Goal: Task Accomplishment & Management: Complete application form

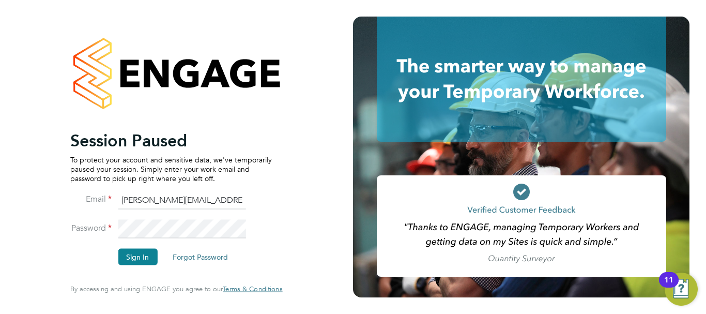
click at [139, 248] on li "Password" at bounding box center [171, 234] width 202 height 29
click at [140, 257] on button "Sign In" at bounding box center [137, 257] width 39 height 17
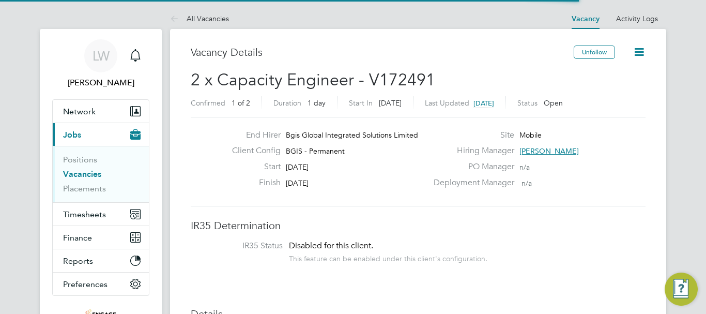
scroll to position [31, 72]
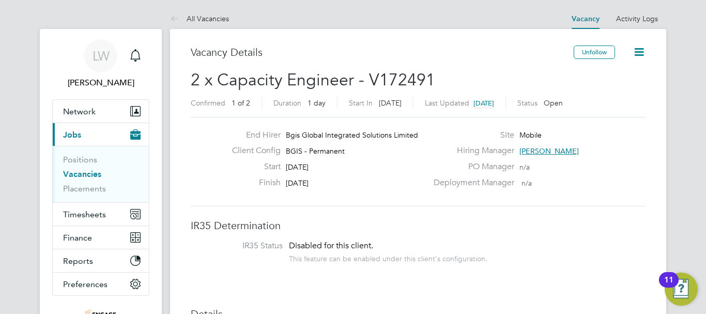
click at [77, 174] on link "Vacancies" at bounding box center [82, 174] width 38 height 10
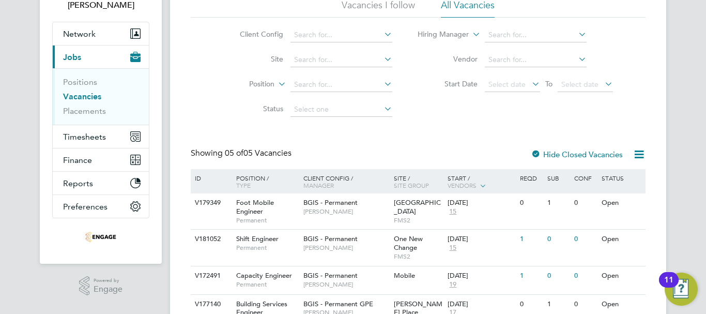
scroll to position [155, 0]
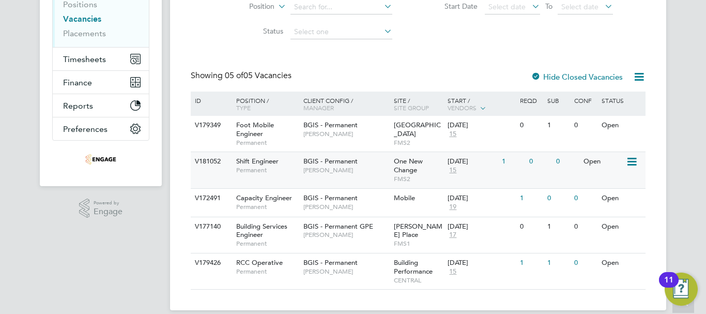
click at [305, 161] on span "BGIS - Permanent" at bounding box center [331, 161] width 54 height 9
click at [482, 58] on div "Vacancies New Vacancy Vacancies I follow All Vacancies Client Config Site Posit…" at bounding box center [418, 89] width 455 height 399
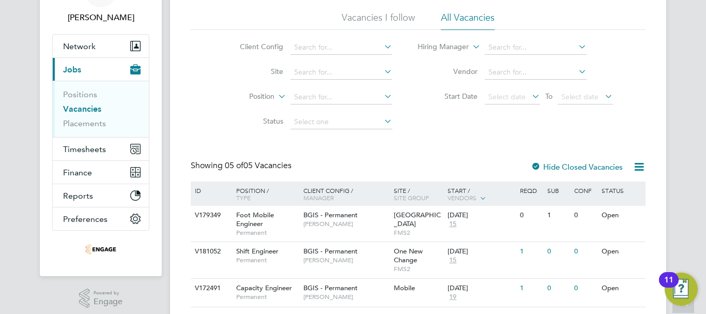
scroll to position [0, 0]
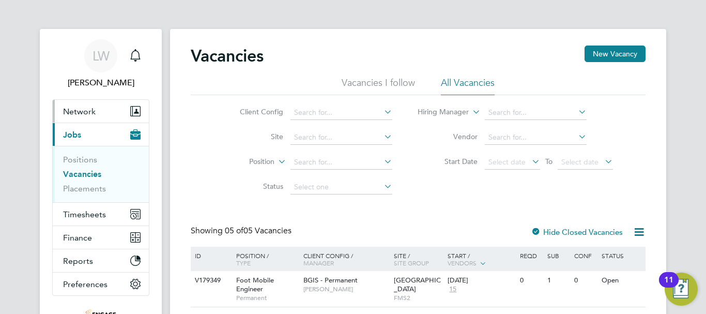
click at [81, 115] on span "Network" at bounding box center [79, 112] width 33 height 10
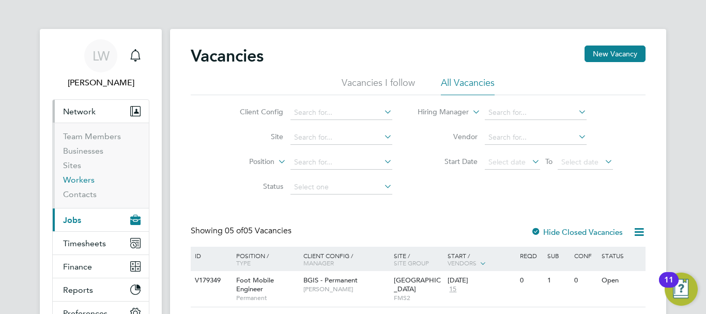
click at [79, 178] on link "Workers" at bounding box center [79, 180] width 32 height 10
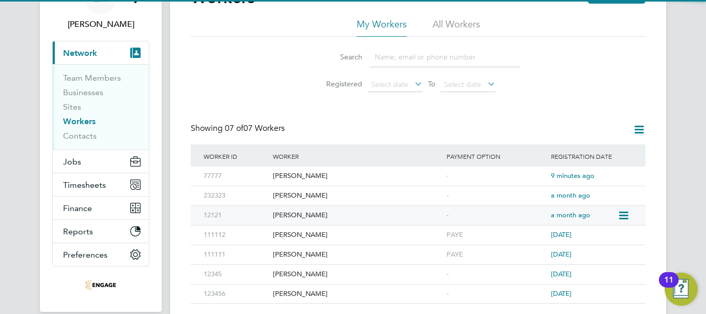
scroll to position [101, 0]
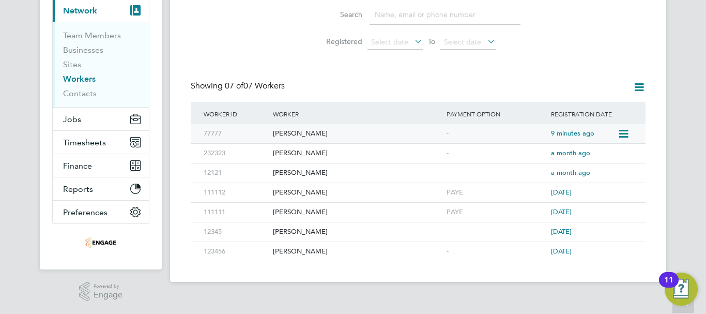
click at [623, 135] on icon at bounding box center [623, 134] width 10 height 12
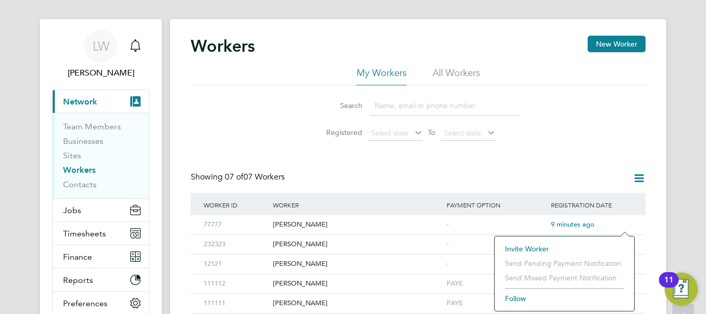
scroll to position [0, 0]
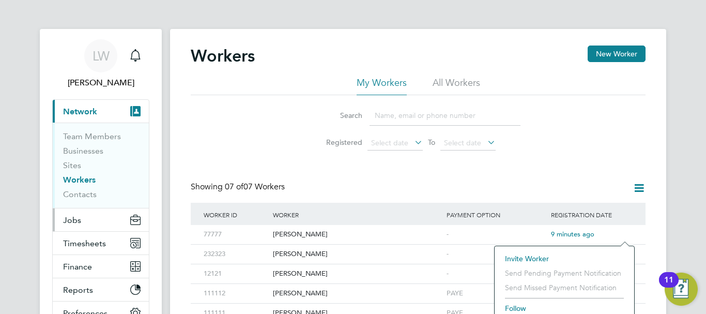
click at [98, 227] on button "Jobs" at bounding box center [101, 219] width 96 height 23
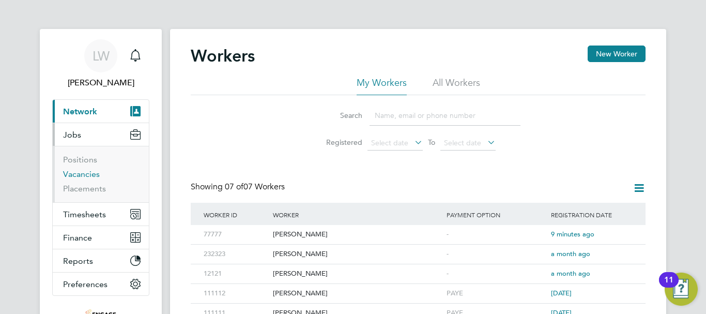
click at [78, 174] on link "Vacancies" at bounding box center [81, 174] width 37 height 10
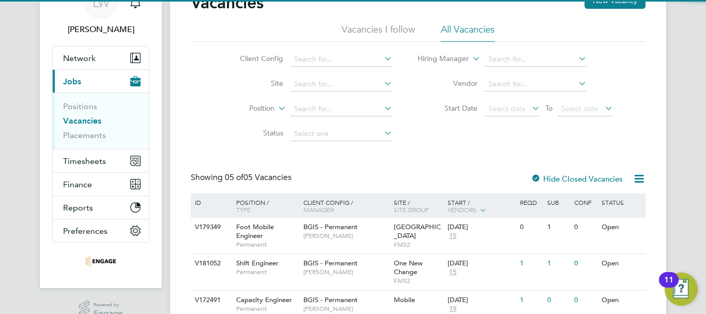
scroll to position [103, 0]
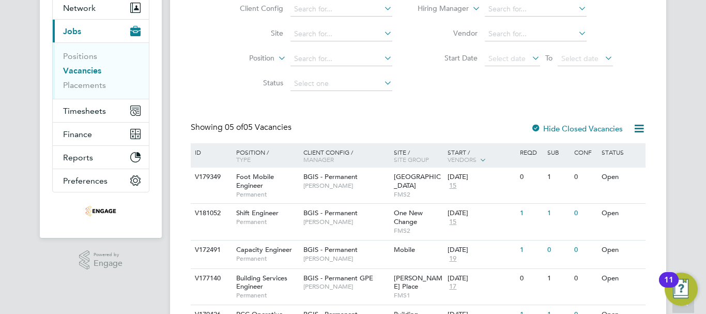
click at [636, 130] on icon at bounding box center [639, 128] width 13 height 13
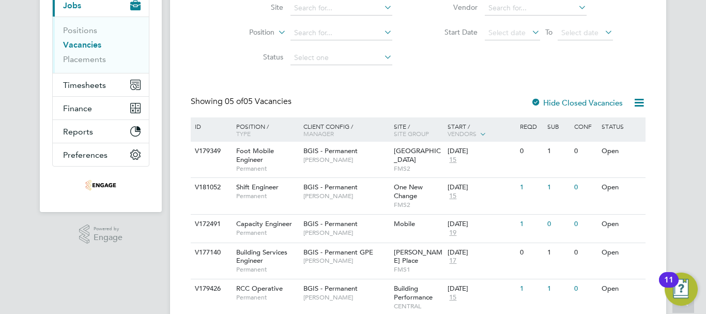
scroll to position [155, 0]
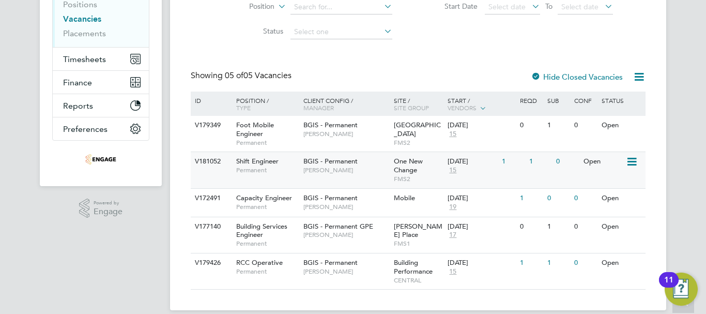
click at [318, 174] on span "Craig Grote" at bounding box center [346, 170] width 85 height 8
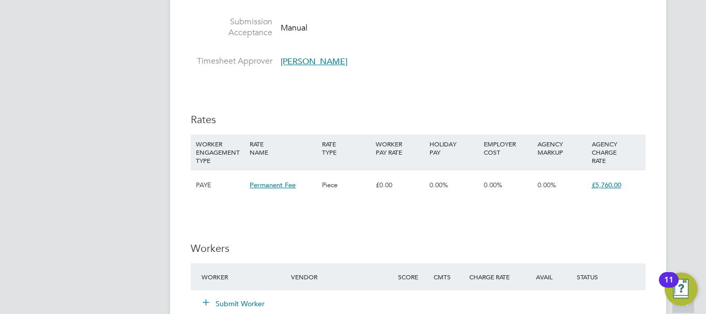
scroll to position [1293, 0]
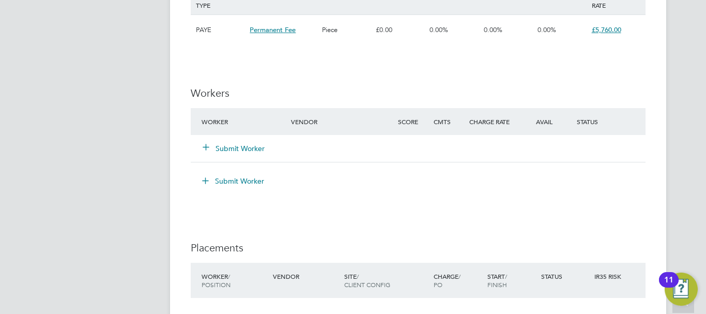
click at [239, 152] on button "Submit Worker" at bounding box center [234, 148] width 62 height 10
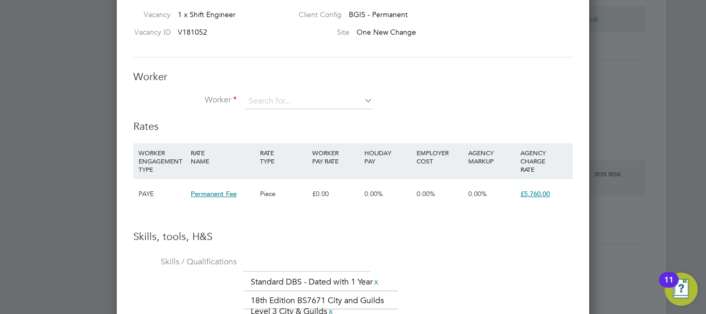
scroll to position [1396, 0]
click at [338, 99] on input at bounding box center [309, 101] width 128 height 16
click at [315, 198] on li "+ Add new" at bounding box center [309, 199] width 129 height 14
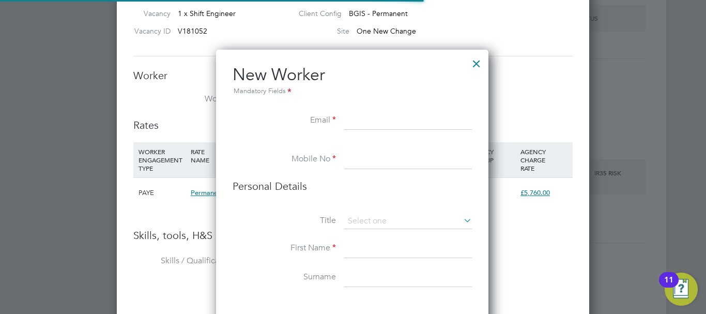
scroll to position [875, 274]
paste input "aubreyjohnson1966@gmail.com"
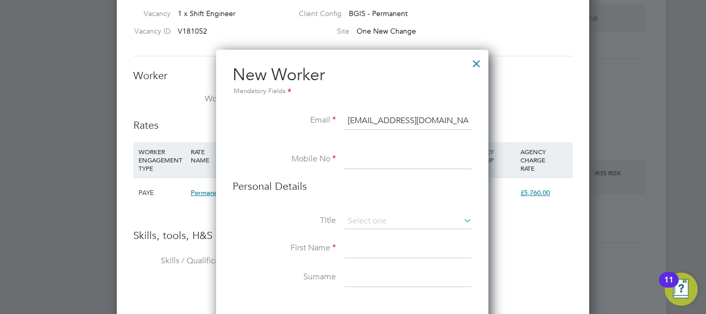
type input "aubreyjohnson1966@gmail.com"
click at [364, 159] on input at bounding box center [408, 159] width 128 height 19
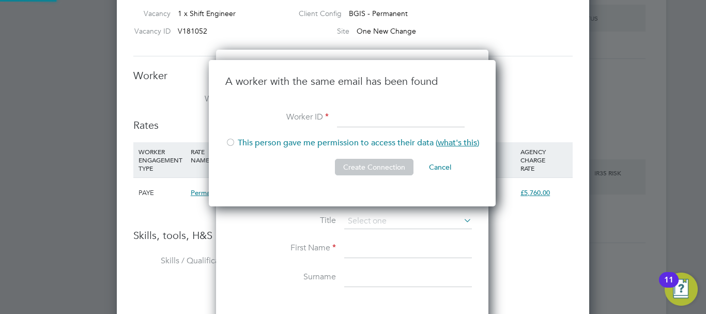
scroll to position [147, 289]
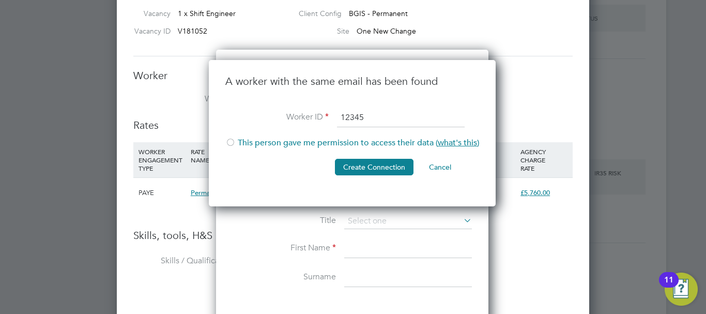
type input "12345"
click at [229, 143] on div at bounding box center [230, 143] width 10 height 10
click at [363, 164] on button "Create Connection" at bounding box center [374, 167] width 79 height 17
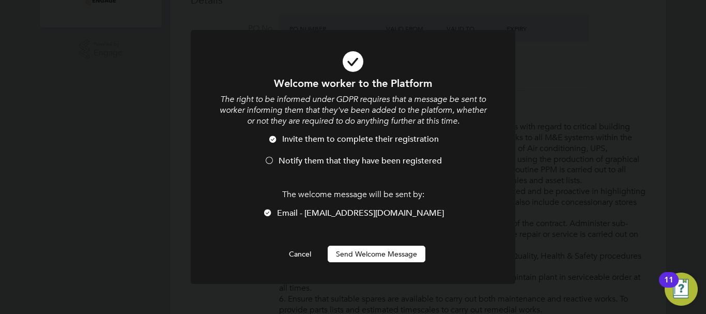
scroll to position [0, 0]
click at [378, 252] on button "Send Welcome Message" at bounding box center [377, 254] width 98 height 17
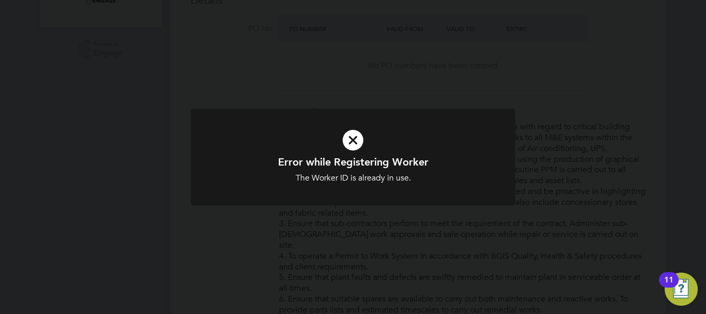
click at [370, 231] on div "Error while Registering Worker The Worker ID is already in use. Cancel Okay" at bounding box center [353, 157] width 706 height 314
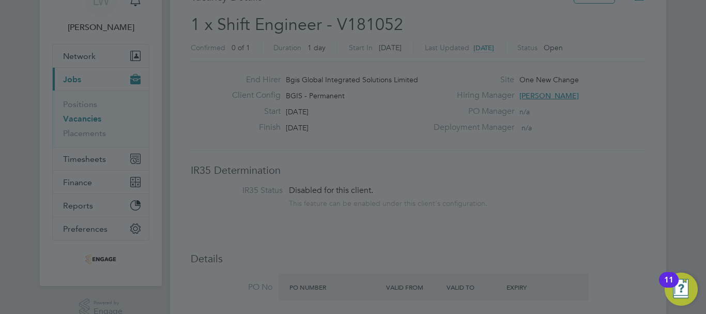
scroll to position [0, 0]
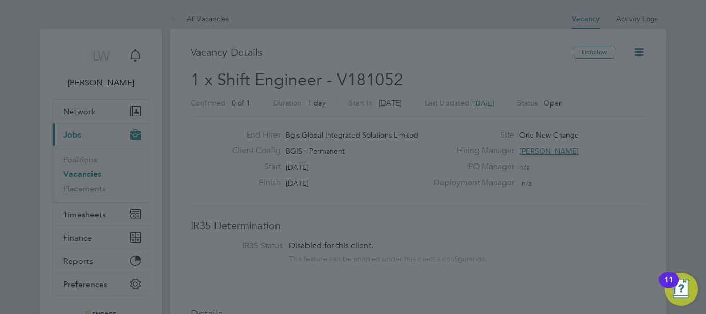
click at [432, 184] on div at bounding box center [353, 157] width 706 height 314
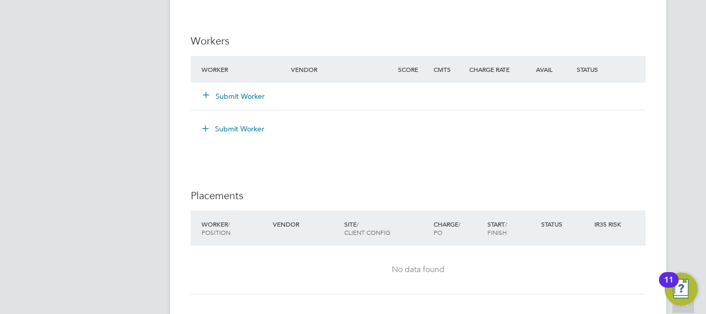
scroll to position [1345, 0]
click at [224, 88] on div "Submit Worker" at bounding box center [252, 96] width 107 height 19
click at [224, 92] on button "Submit Worker" at bounding box center [234, 97] width 62 height 10
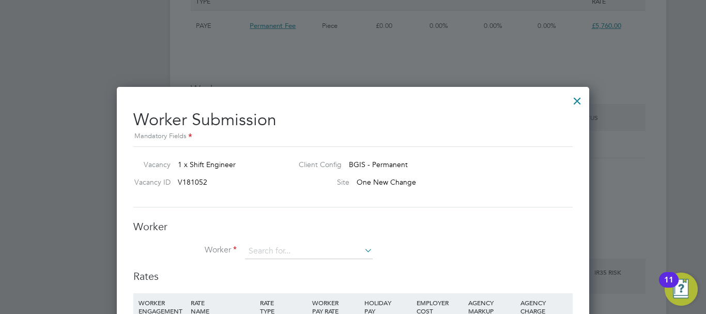
scroll to position [1138, 0]
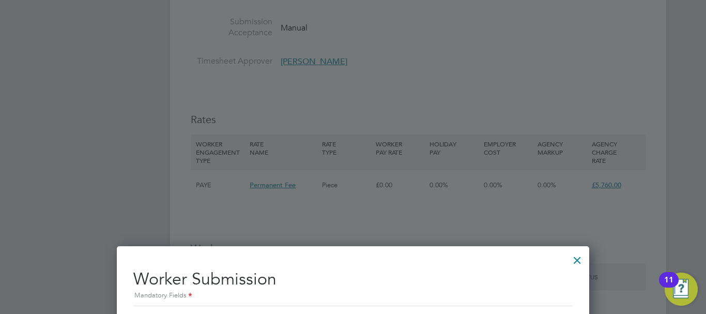
click at [581, 261] on div at bounding box center [577, 257] width 19 height 19
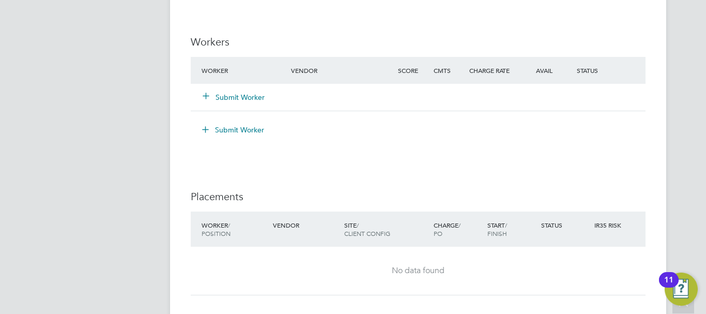
scroll to position [1345, 0]
click at [225, 104] on div "Submit Worker" at bounding box center [252, 96] width 107 height 19
click at [224, 93] on button "Submit Worker" at bounding box center [234, 97] width 62 height 10
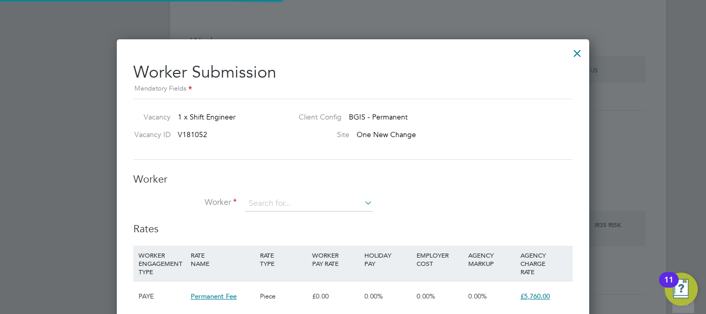
scroll to position [0, 0]
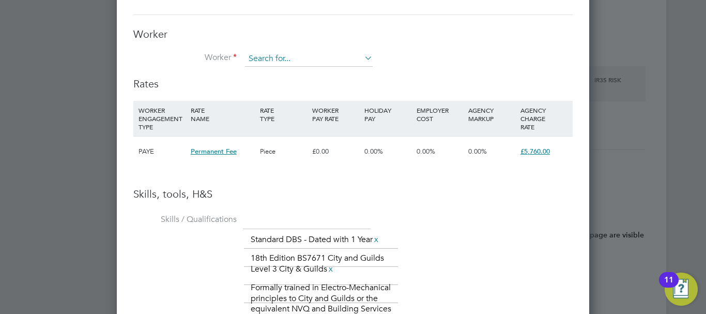
click at [353, 62] on input at bounding box center [309, 59] width 128 height 16
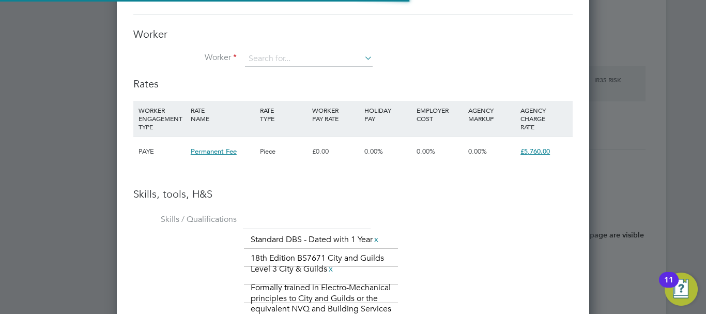
click at [288, 154] on li "+ Add new" at bounding box center [309, 158] width 129 height 14
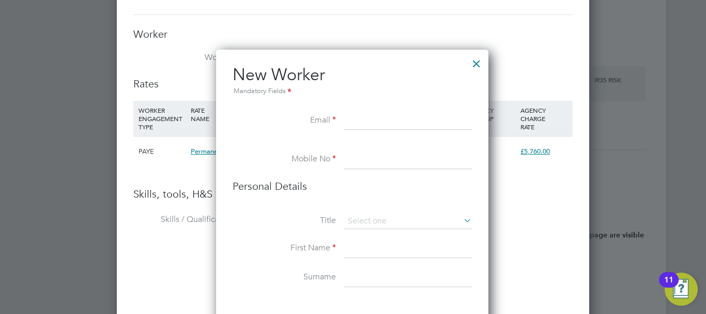
paste input "[EMAIL_ADDRESS][DOMAIN_NAME]"
type input "[EMAIL_ADDRESS][DOMAIN_NAME]"
click at [356, 157] on input at bounding box center [408, 159] width 128 height 19
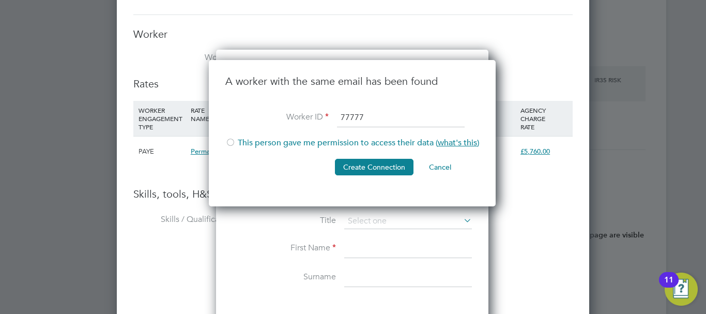
type input "77777"
click at [230, 142] on div at bounding box center [230, 143] width 10 height 10
click at [351, 164] on button "Create Connection" at bounding box center [374, 167] width 79 height 17
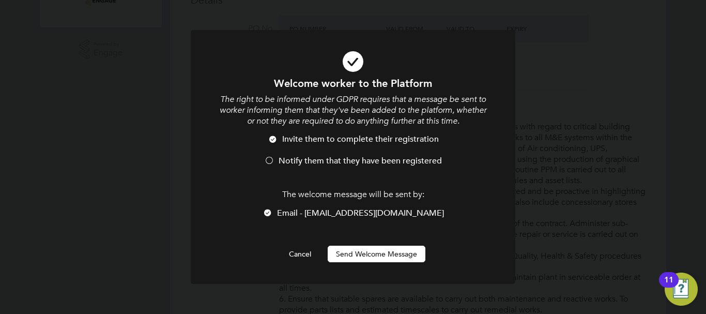
click at [378, 254] on button "Send Welcome Message" at bounding box center [377, 254] width 98 height 17
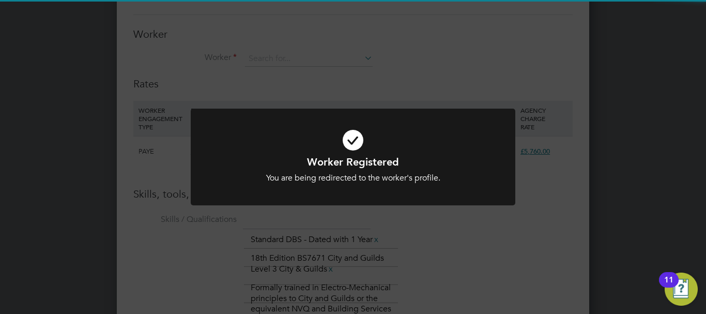
click at [407, 240] on div "Worker Registered You are being redirected to the worker's profile. Cancel Okay" at bounding box center [353, 157] width 706 height 314
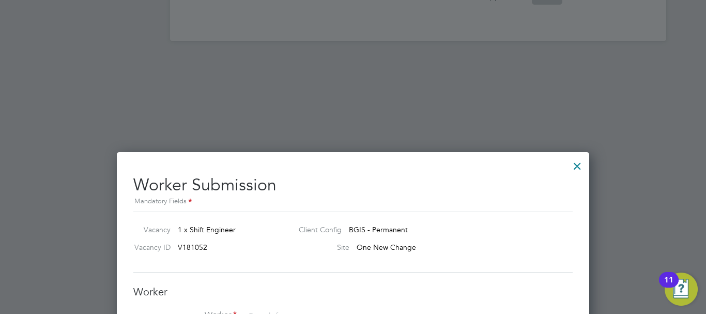
click at [579, 165] on div at bounding box center [577, 163] width 19 height 19
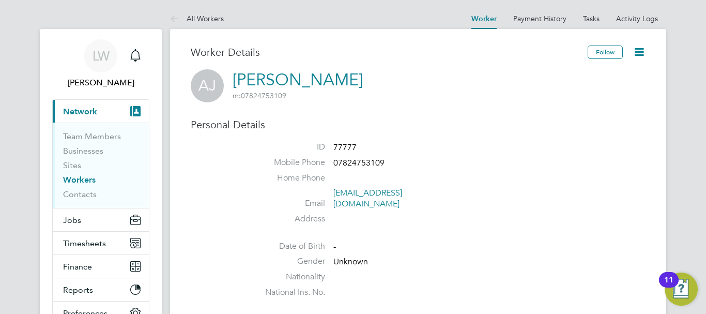
click at [80, 180] on link "Workers" at bounding box center [79, 180] width 33 height 10
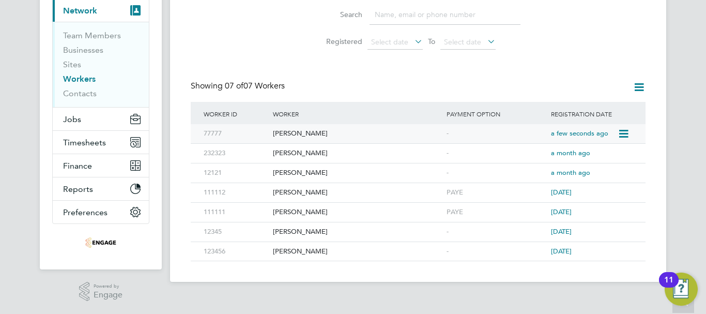
click at [303, 130] on div "[PERSON_NAME]" at bounding box center [357, 133] width 174 height 19
click at [290, 137] on div "[PERSON_NAME]" at bounding box center [357, 133] width 174 height 19
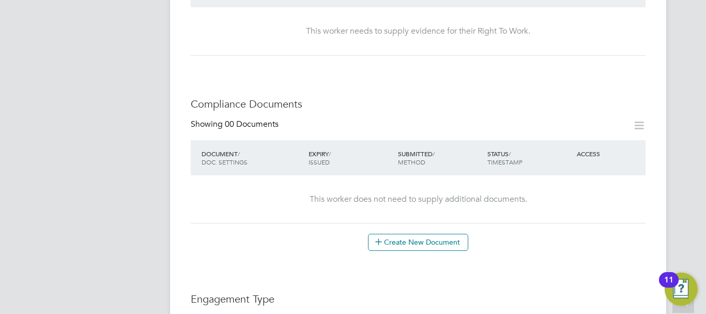
scroll to position [414, 0]
click at [412, 241] on button "Create New Document" at bounding box center [418, 243] width 100 height 17
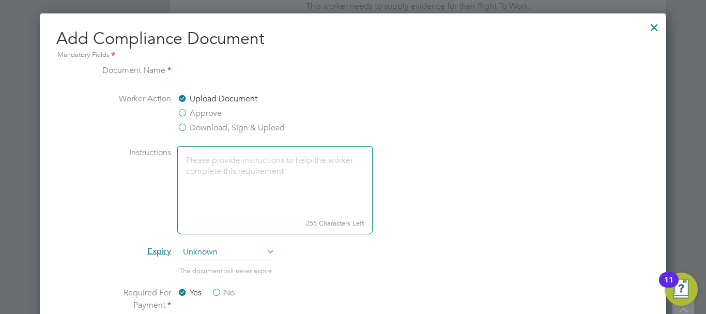
scroll to position [465, 0]
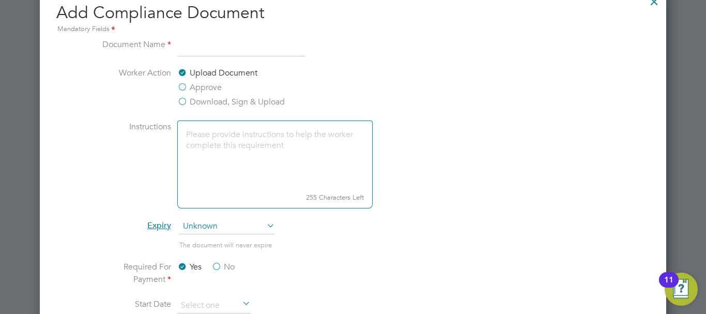
drag, startPoint x: 178, startPoint y: 52, endPoint x: 183, endPoint y: 51, distance: 5.3
click at [178, 52] on input at bounding box center [241, 47] width 128 height 19
type input "CV"
click at [263, 137] on textarea at bounding box center [274, 154] width 195 height 69
click at [195, 101] on label "Download, Sign & Upload" at bounding box center [231, 102] width 108 height 12
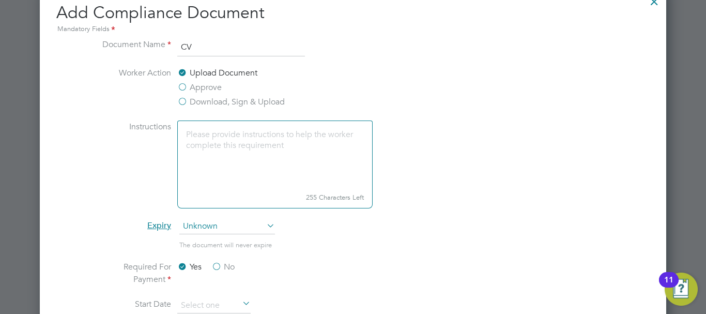
click at [0, 0] on input "Download, Sign & Upload" at bounding box center [0, 0] width 0 height 0
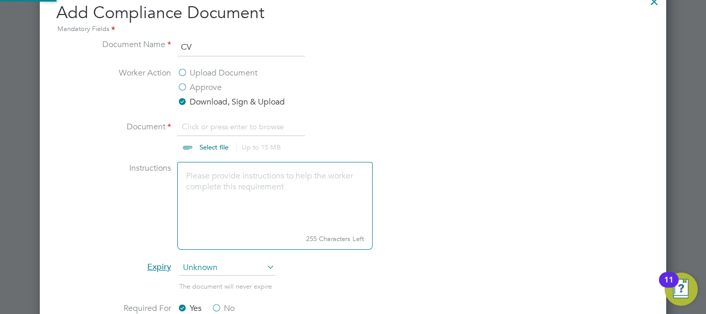
scroll to position [16, 128]
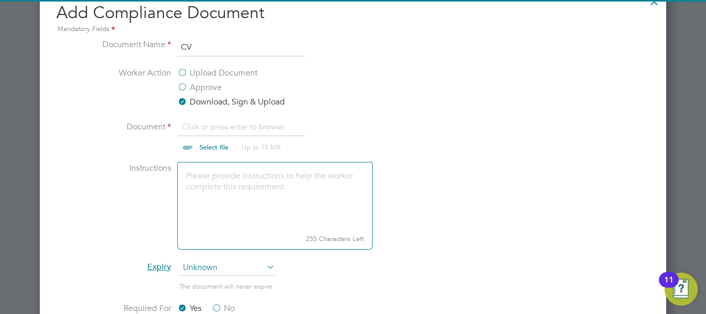
click at [187, 92] on label "Approve" at bounding box center [199, 87] width 44 height 12
click at [0, 0] on input "Approve" at bounding box center [0, 0] width 0 height 0
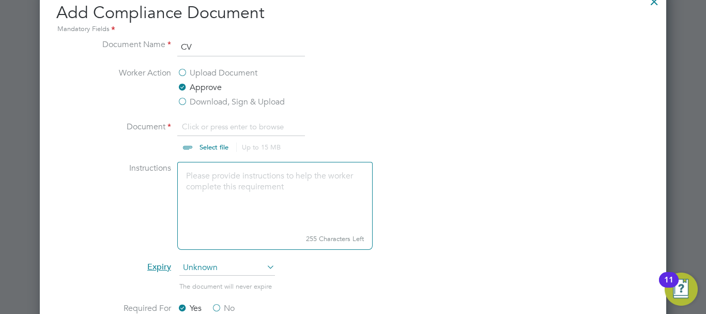
click at [217, 130] on input "file" at bounding box center [224, 135] width 162 height 31
click at [524, 122] on li "Document Click or press enter to browse Select file Up to 15 MB Drop your file …" at bounding box center [353, 140] width 519 height 41
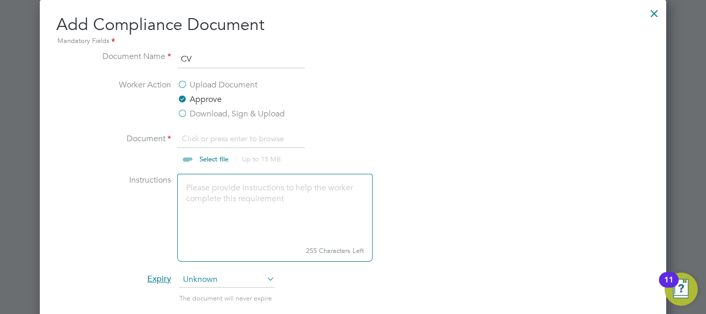
scroll to position [414, 0]
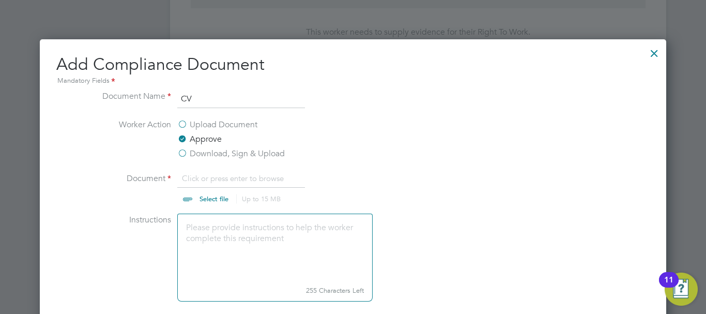
click at [658, 56] on div at bounding box center [654, 50] width 19 height 19
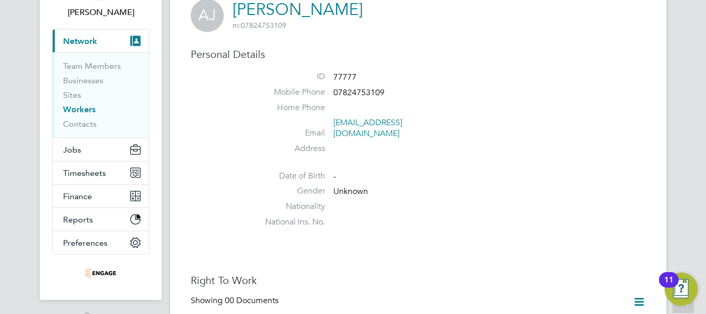
scroll to position [52, 0]
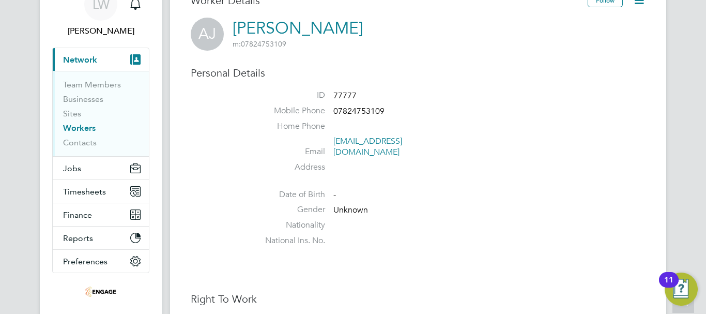
click at [78, 125] on link "Workers" at bounding box center [79, 128] width 33 height 10
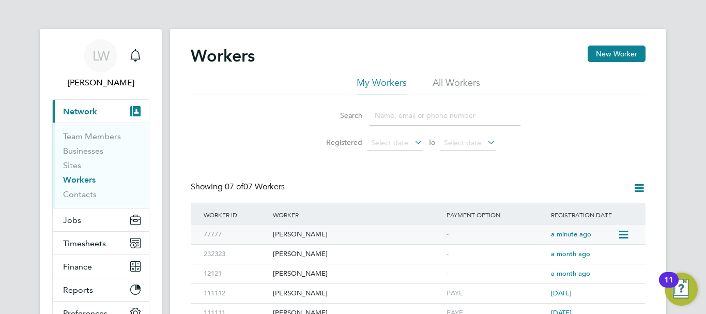
click at [288, 234] on div "[PERSON_NAME]" at bounding box center [357, 234] width 174 height 19
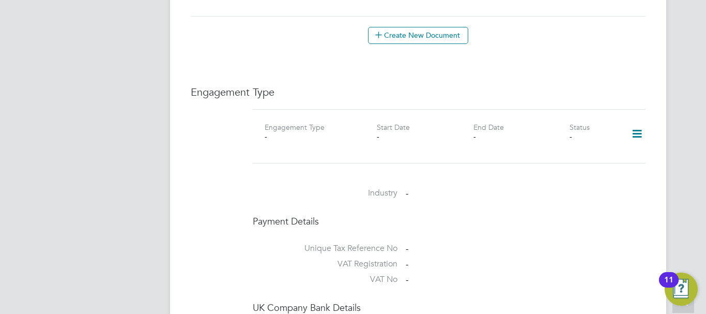
scroll to position [672, 0]
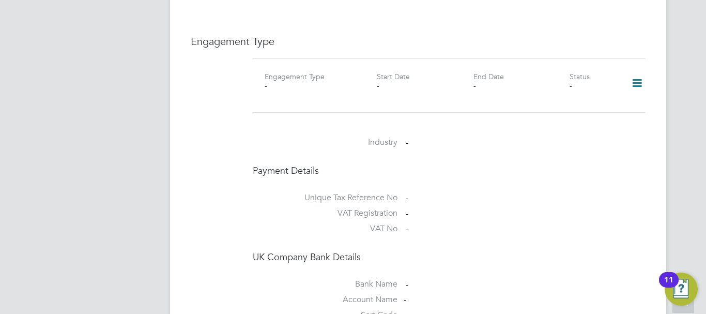
drag, startPoint x: 0, startPoint y: 0, endPoint x: 315, endPoint y: 222, distance: 385.5
click at [315, 223] on label "VAT No" at bounding box center [325, 228] width 145 height 11
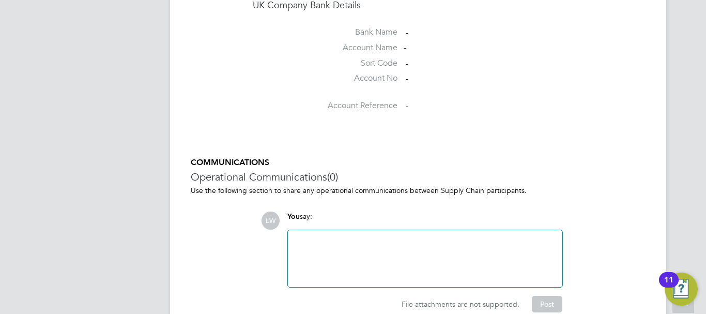
scroll to position [965, 0]
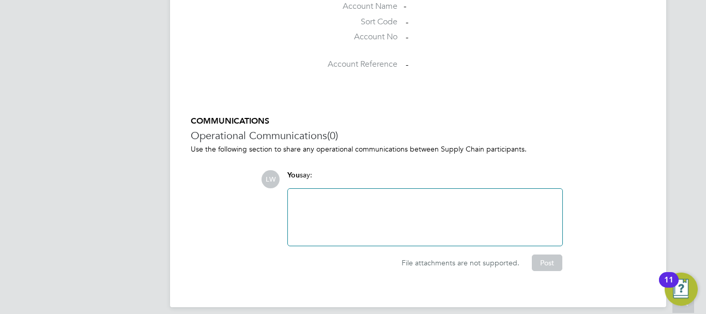
click at [385, 195] on div at bounding box center [425, 217] width 262 height 44
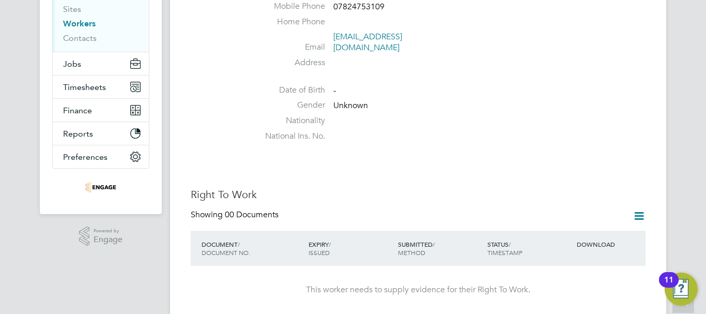
scroll to position [138, 0]
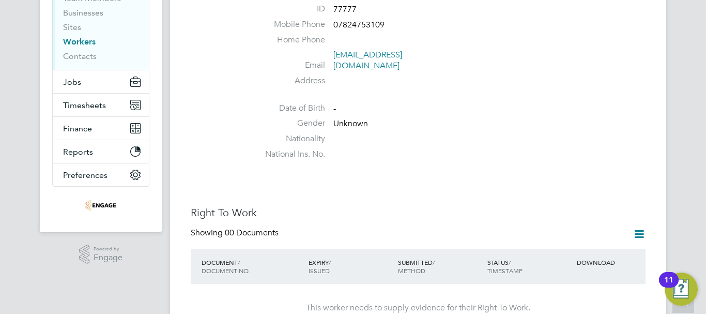
click at [638, 228] on icon at bounding box center [639, 234] width 13 height 13
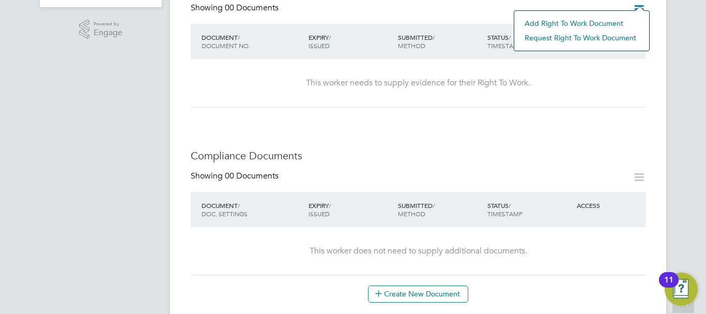
scroll to position [448, 0]
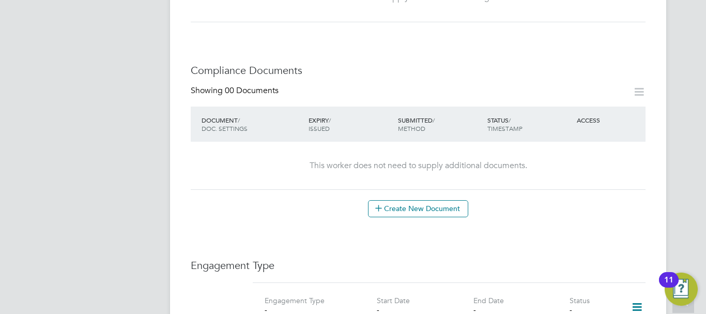
click at [641, 85] on icon at bounding box center [639, 91] width 13 height 13
drag, startPoint x: 641, startPoint y: 77, endPoint x: 639, endPoint y: 84, distance: 7.5
click at [639, 85] on icon at bounding box center [639, 91] width 13 height 13
click at [484, 111] on div "SUBMITTED / METHOD" at bounding box center [440, 124] width 89 height 27
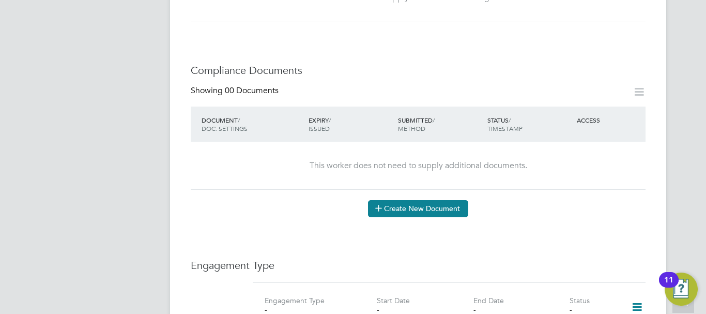
click at [404, 200] on button "Create New Document" at bounding box center [418, 208] width 100 height 17
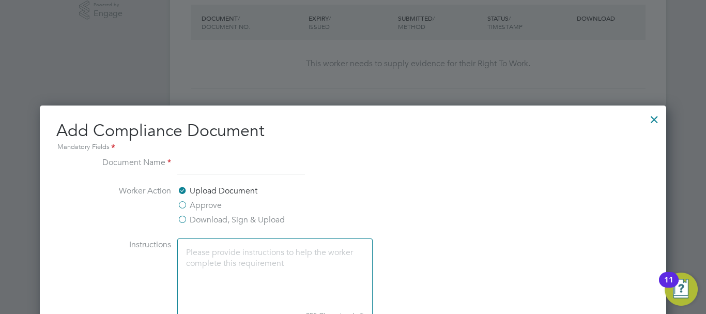
scroll to position [345, 0]
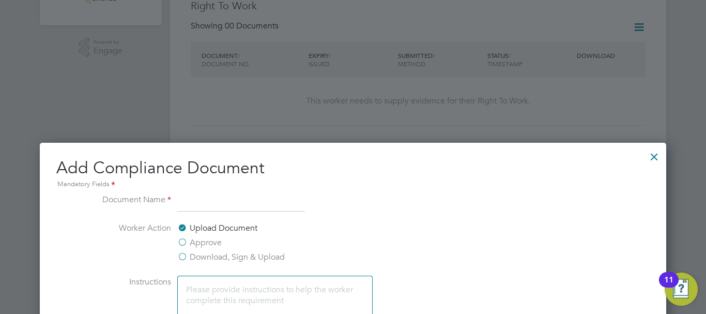
click at [658, 156] on div at bounding box center [654, 154] width 19 height 19
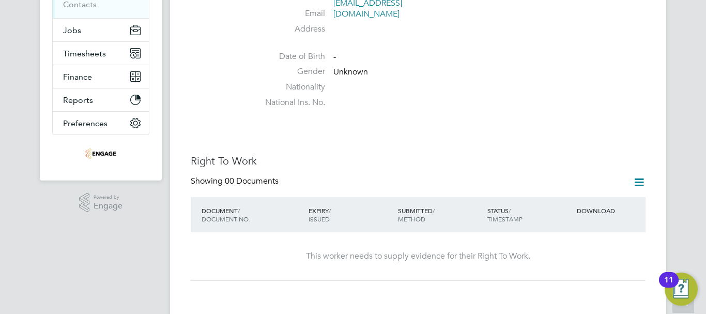
scroll to position [0, 0]
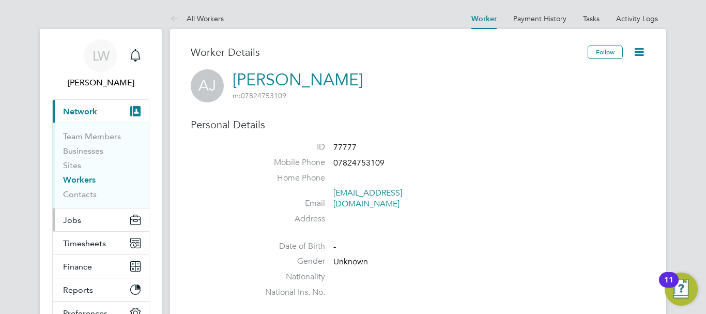
click at [74, 225] on button "Jobs" at bounding box center [101, 219] width 96 height 23
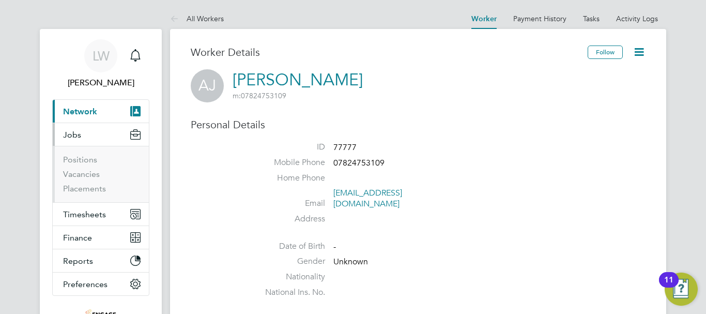
click at [88, 179] on li "Vacancies" at bounding box center [102, 176] width 78 height 14
click at [88, 174] on link "Vacancies" at bounding box center [81, 174] width 37 height 10
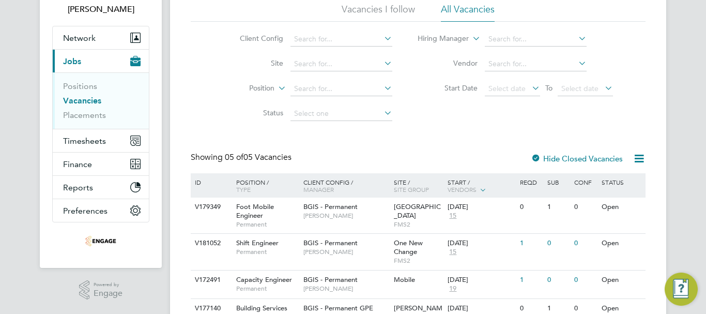
scroll to position [168, 0]
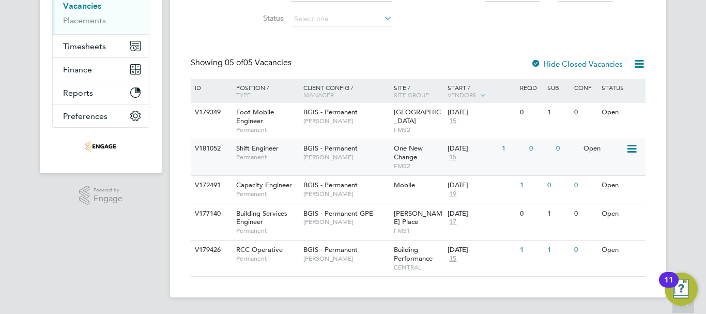
click at [368, 152] on div "BGIS - Permanent Craig Grote" at bounding box center [346, 152] width 90 height 27
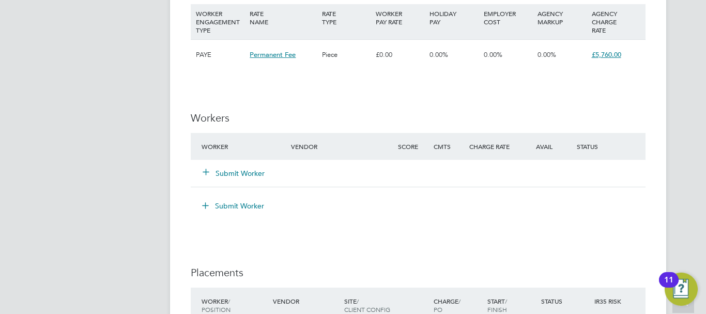
scroll to position [1345, 0]
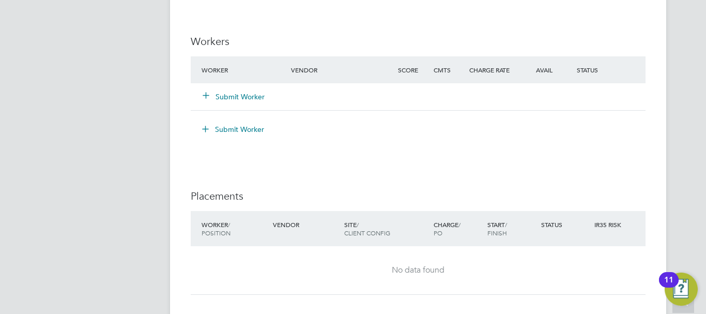
click at [217, 94] on button "Submit Worker" at bounding box center [234, 97] width 62 height 10
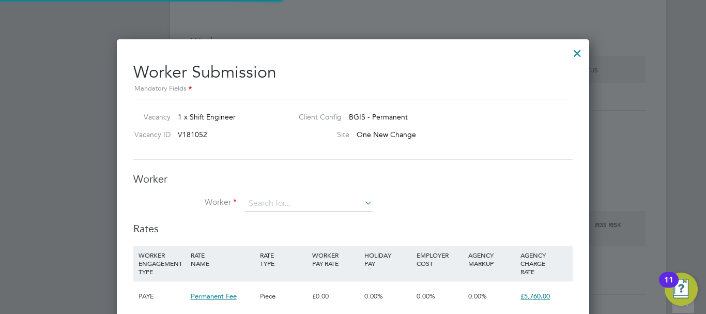
scroll to position [731, 473]
click at [292, 199] on input at bounding box center [309, 204] width 128 height 16
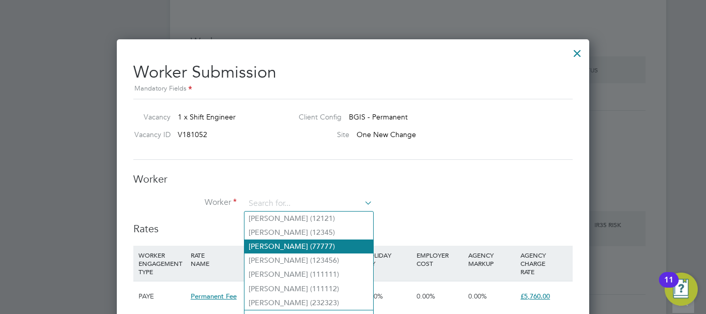
click at [288, 251] on li "Aubrey Johnson (77777)" at bounding box center [309, 246] width 129 height 14
type input "Aubrey Johnson (77777)"
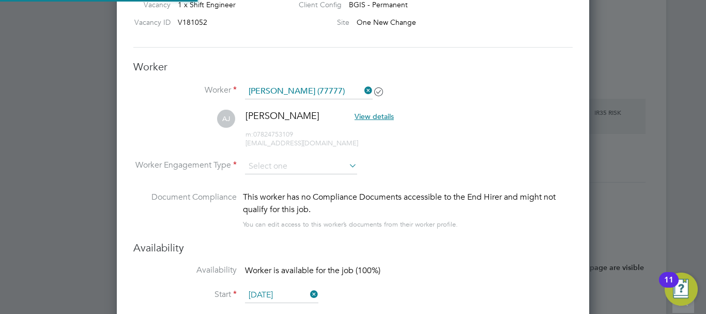
scroll to position [961, 473]
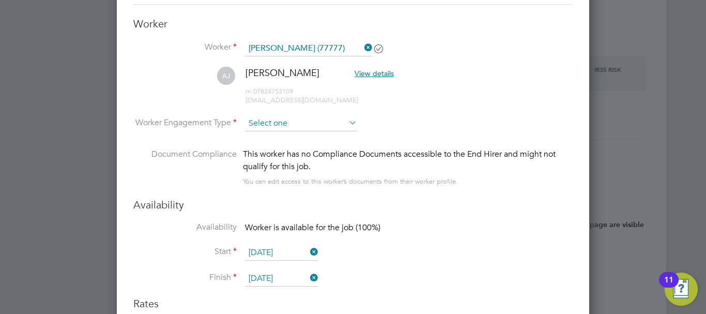
click at [328, 123] on input at bounding box center [301, 124] width 112 height 16
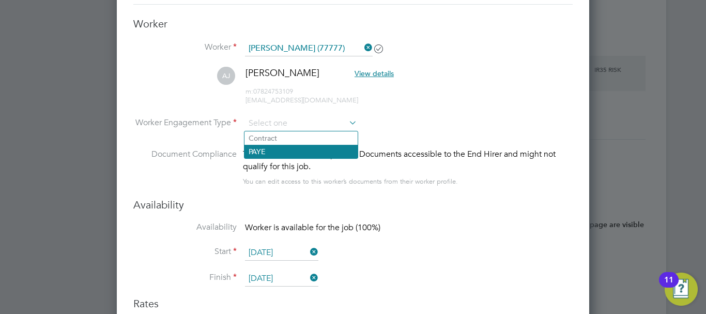
click at [285, 148] on li "PAYE" at bounding box center [301, 151] width 113 height 13
type input "PAYE"
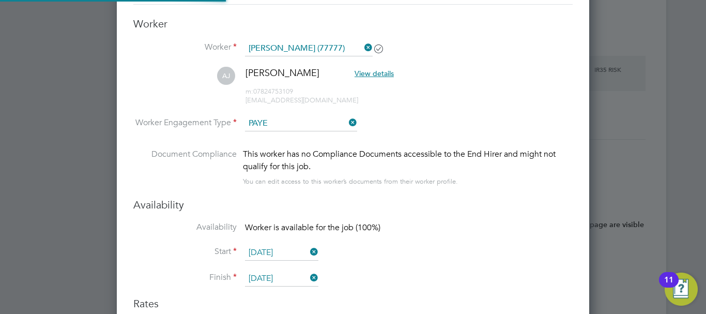
scroll to position [0, 0]
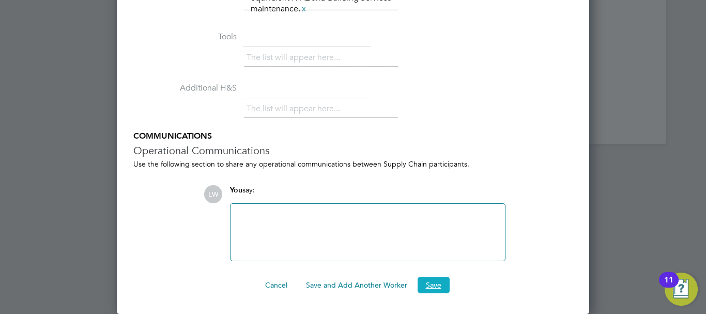
click at [435, 287] on button "Save" at bounding box center [434, 285] width 32 height 17
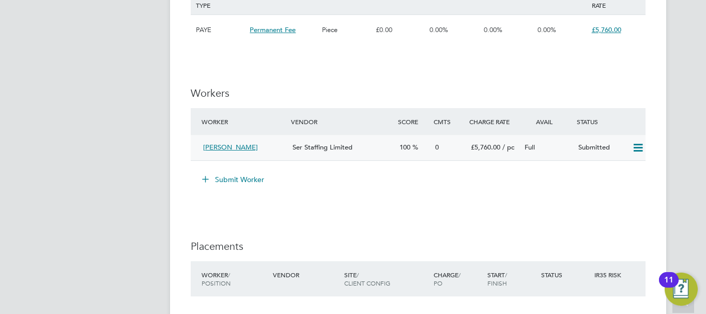
click at [634, 145] on icon at bounding box center [638, 148] width 13 height 8
click at [492, 188] on li "Submit Worker" at bounding box center [418, 184] width 455 height 27
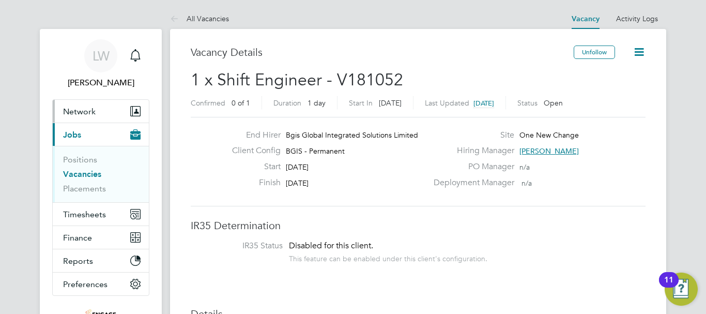
click at [85, 111] on span "Network" at bounding box center [79, 112] width 33 height 10
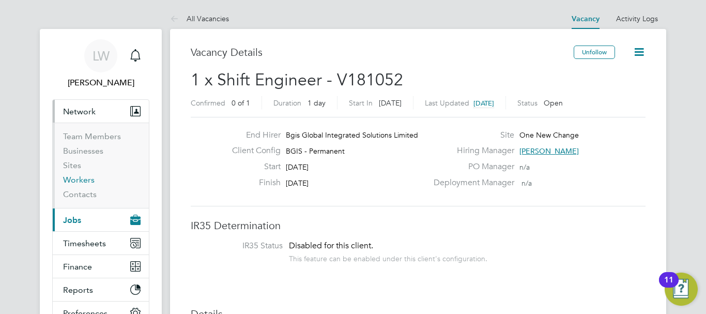
click at [81, 181] on link "Workers" at bounding box center [79, 180] width 32 height 10
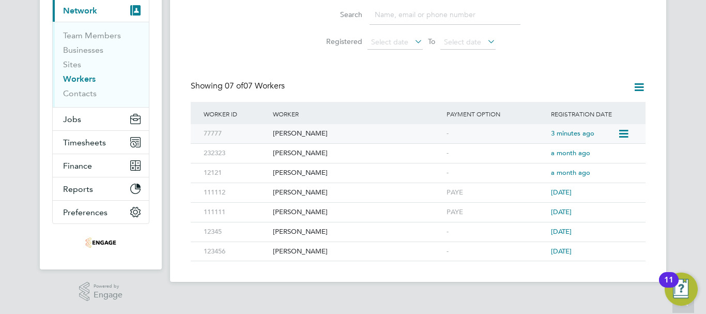
click at [269, 136] on div "77777" at bounding box center [235, 133] width 69 height 19
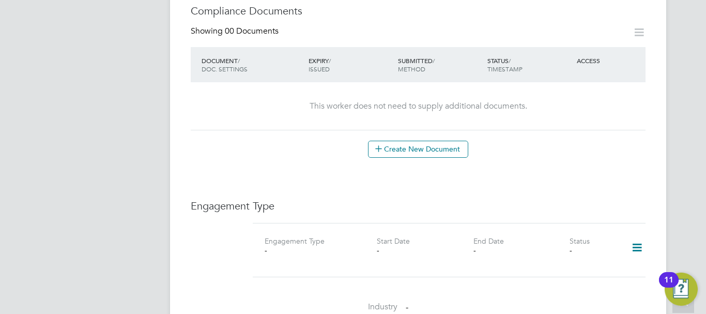
scroll to position [517, 0]
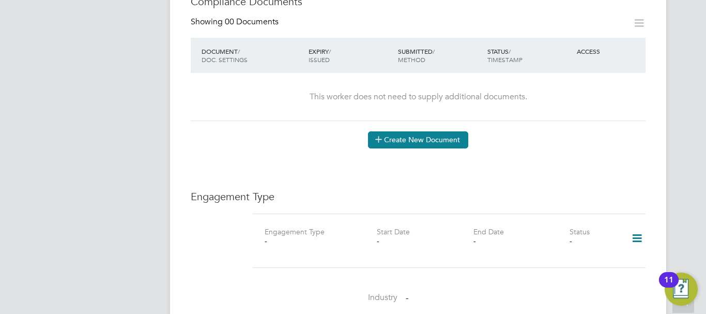
click at [415, 131] on button "Create New Document" at bounding box center [418, 139] width 100 height 17
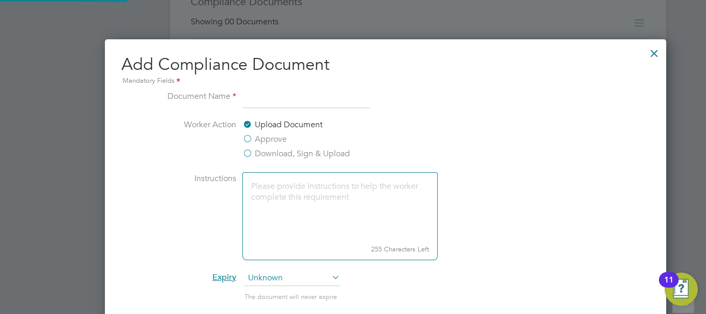
scroll to position [5, 5]
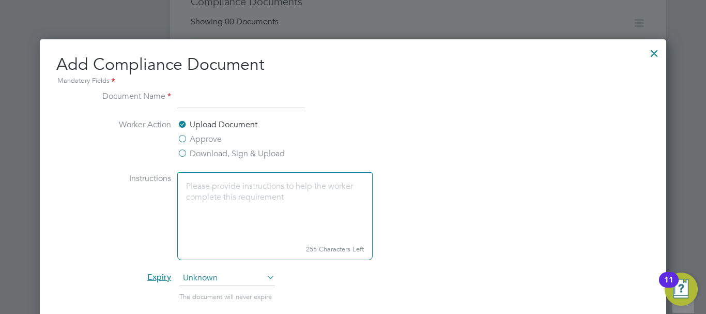
click at [184, 139] on label "Approve" at bounding box center [199, 139] width 44 height 12
click at [0, 0] on input "Approve" at bounding box center [0, 0] width 0 height 0
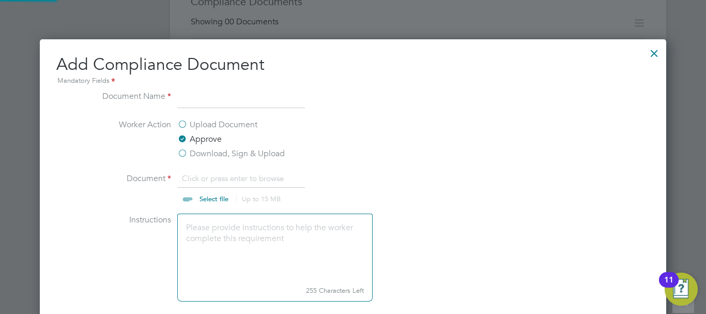
scroll to position [16, 128]
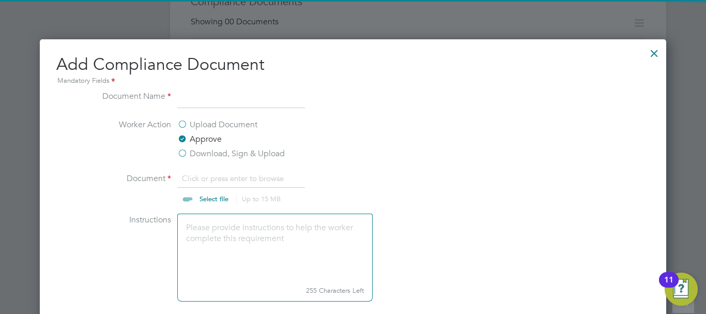
click at [211, 200] on input "file" at bounding box center [224, 187] width 162 height 31
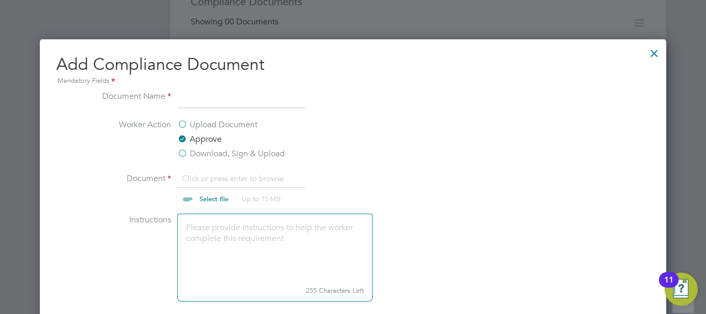
type input "C:\fakepath\Aubrey Johnson - CV.doc"
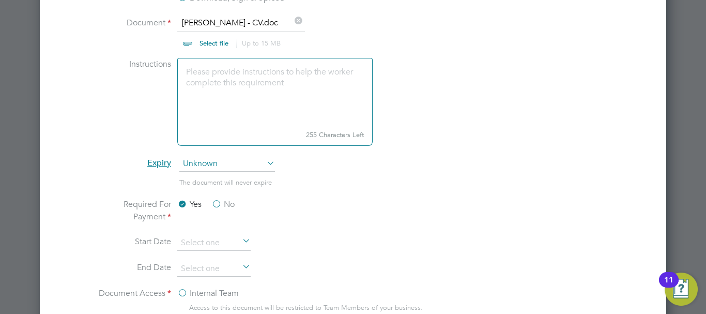
scroll to position [672, 0]
click at [262, 165] on span "Unknown" at bounding box center [227, 165] width 96 height 16
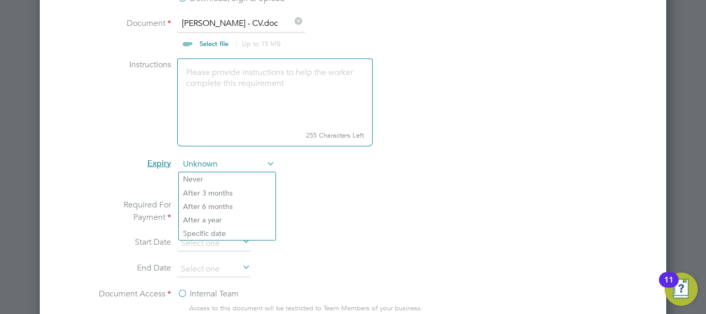
click at [262, 165] on span "Unknown" at bounding box center [227, 165] width 96 height 16
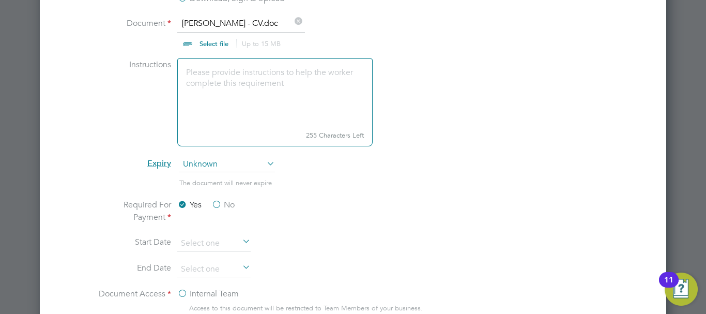
click at [339, 199] on li "Required For Payment Yes No" at bounding box center [353, 217] width 519 height 37
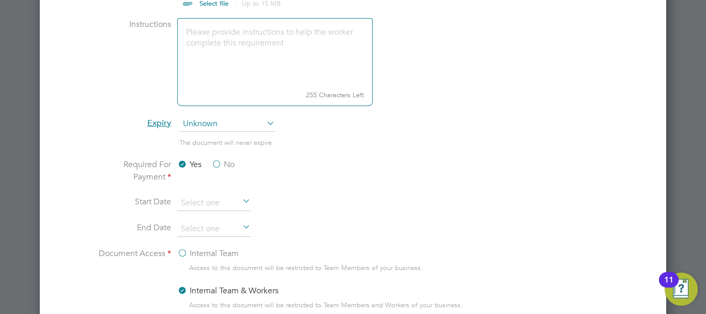
scroll to position [827, 0]
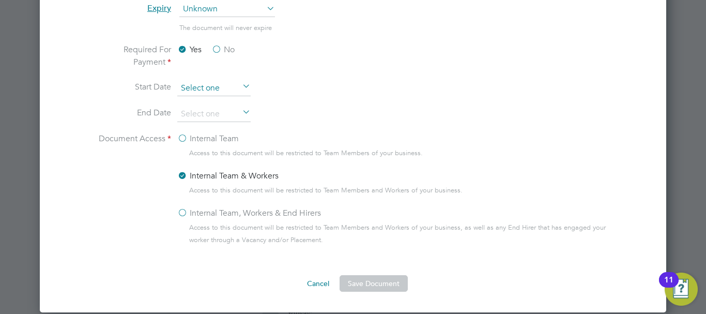
click at [212, 85] on input at bounding box center [213, 89] width 73 height 16
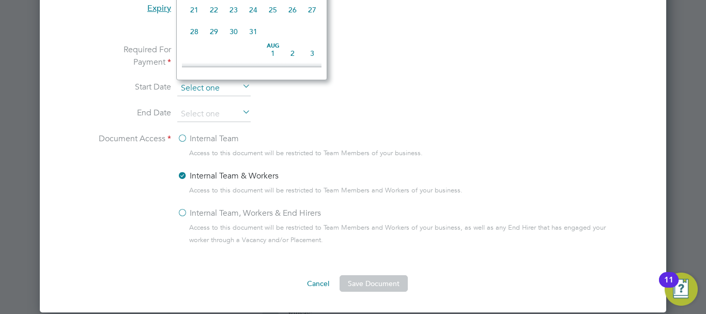
scroll to position [291, 0]
click at [212, 85] on input at bounding box center [213, 89] width 73 height 16
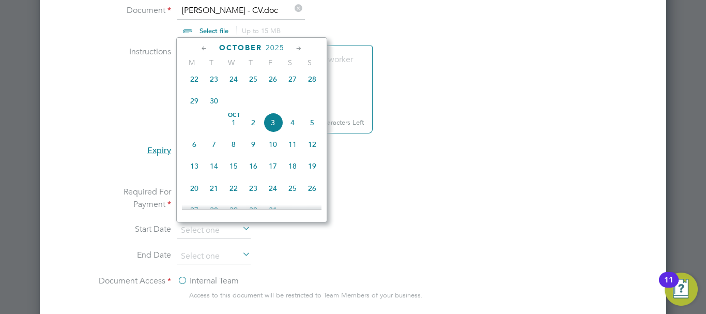
scroll to position [672, 0]
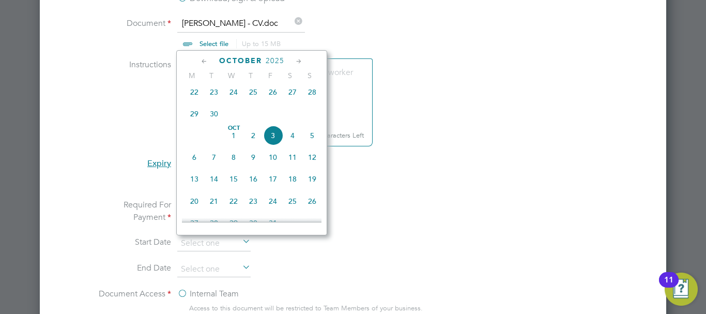
click at [192, 186] on span "13" at bounding box center [195, 179] width 20 height 20
type input "13 Oct 2025"
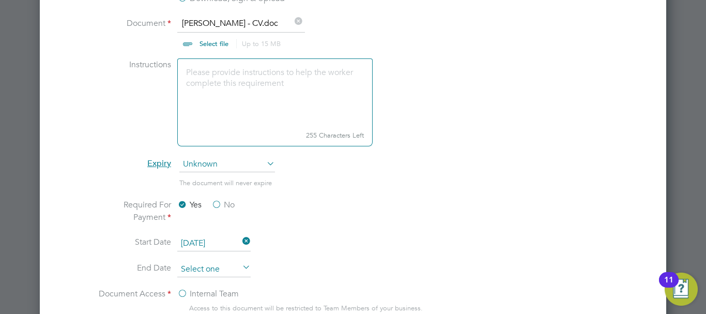
click at [235, 266] on input at bounding box center [213, 270] width 73 height 16
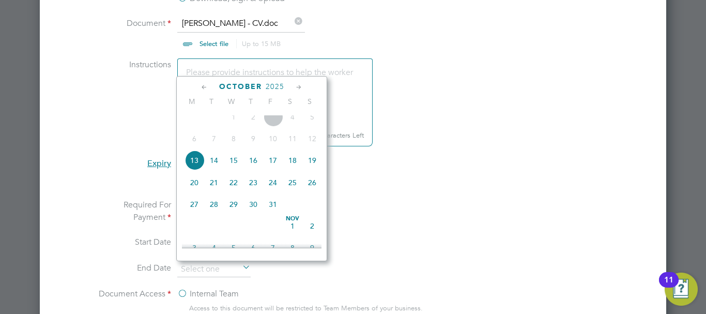
click at [197, 170] on span "13" at bounding box center [195, 160] width 20 height 20
type input "[DATE]"
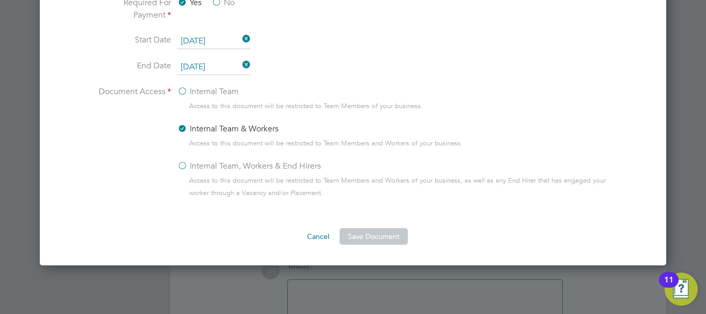
scroll to position [879, 0]
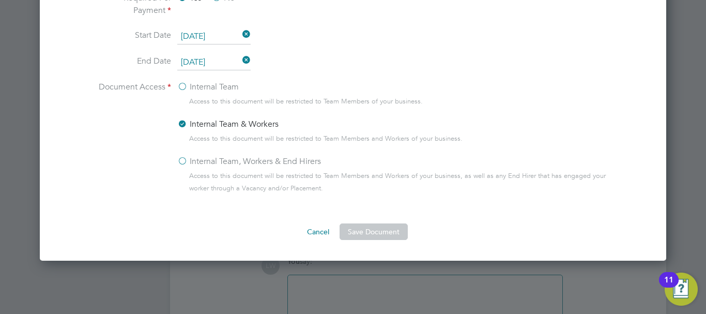
click at [180, 161] on label "Internal Team, Workers & End Hirers" at bounding box center [249, 161] width 144 height 12
click at [0, 0] on input "Internal Team, Workers & End Hirers" at bounding box center [0, 0] width 0 height 0
click at [379, 237] on button "Save Document" at bounding box center [374, 231] width 68 height 17
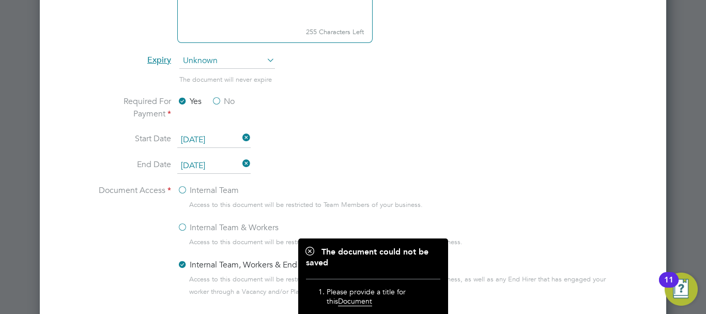
click at [360, 190] on div "Internal Team" at bounding box center [394, 191] width 435 height 14
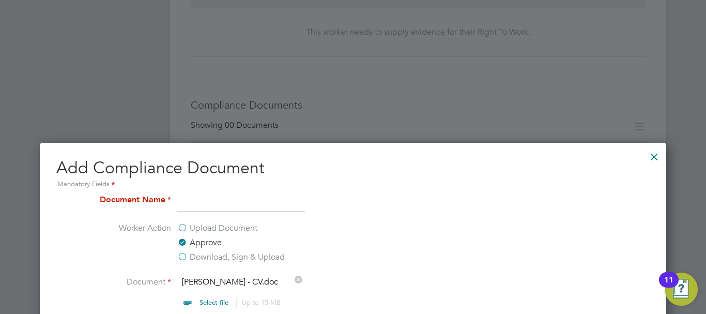
scroll to position [517, 0]
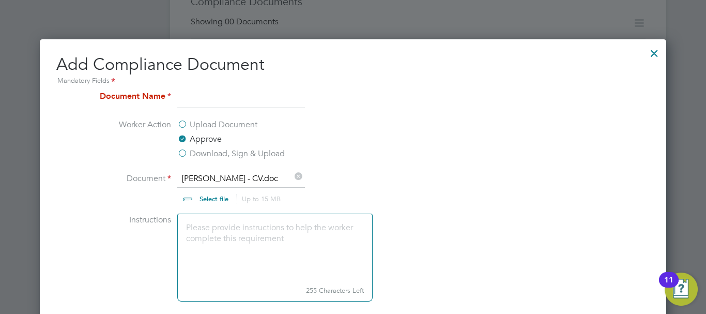
click at [191, 97] on input at bounding box center [241, 99] width 128 height 19
type input "CV"
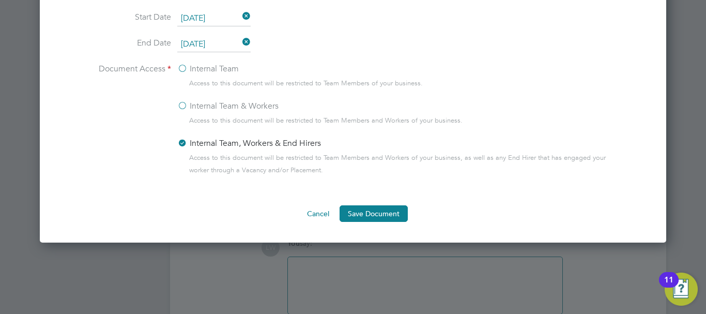
scroll to position [965, 0]
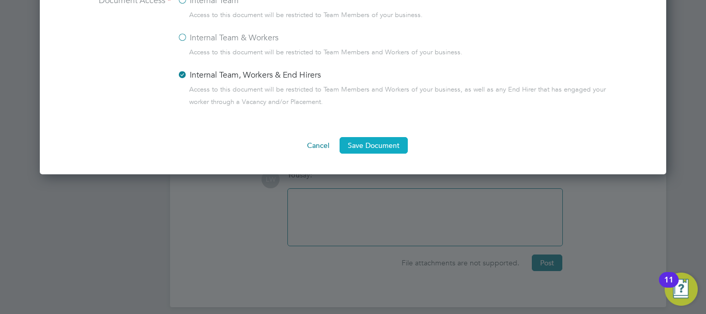
click at [388, 148] on button "Save Document" at bounding box center [374, 145] width 68 height 17
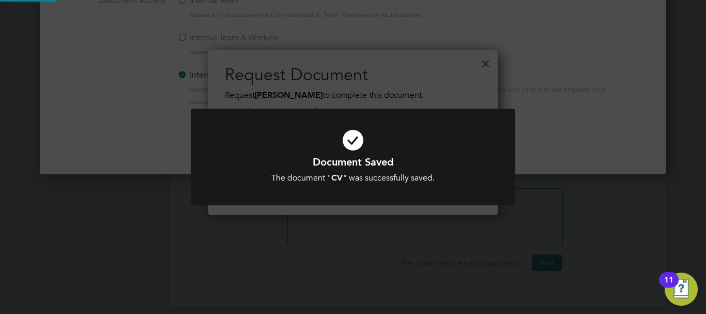
scroll to position [166, 290]
click at [479, 170] on div "Document Saved The document " CV " was successfully saved. Cancel Okay" at bounding box center [353, 169] width 269 height 28
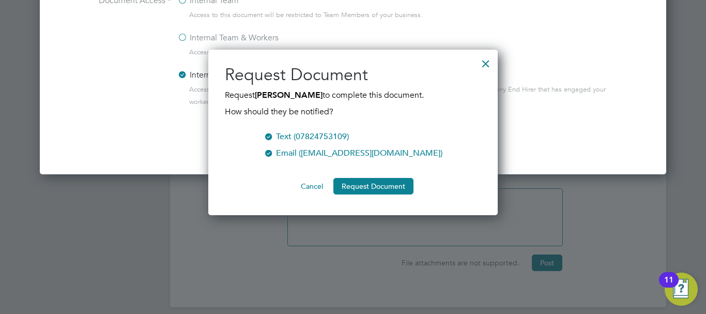
click at [309, 184] on button "Cancel" at bounding box center [312, 186] width 39 height 17
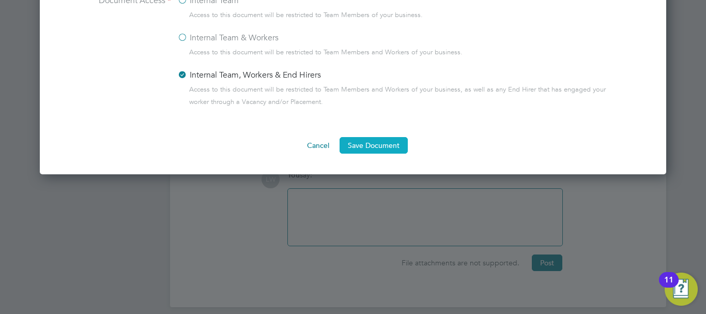
click at [383, 146] on button "Save Document" at bounding box center [374, 145] width 68 height 17
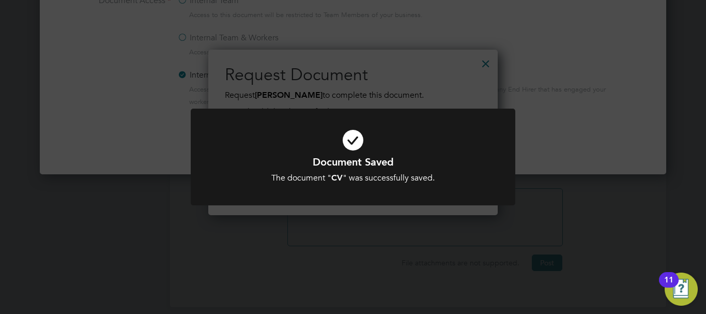
click at [489, 226] on div "Document Saved The document " CV " was successfully saved. Cancel Okay" at bounding box center [353, 157] width 706 height 314
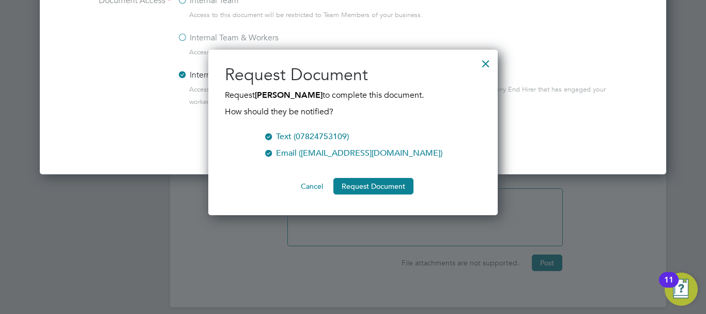
click at [484, 65] on div at bounding box center [486, 61] width 19 height 19
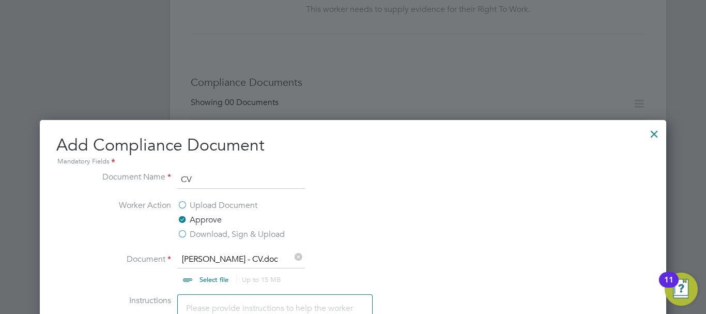
scroll to position [345, 0]
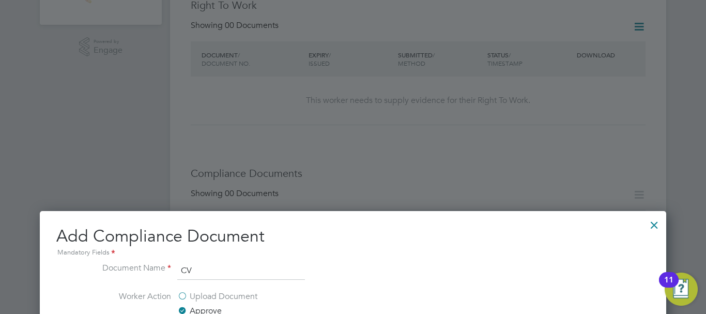
click at [658, 226] on div at bounding box center [654, 222] width 19 height 19
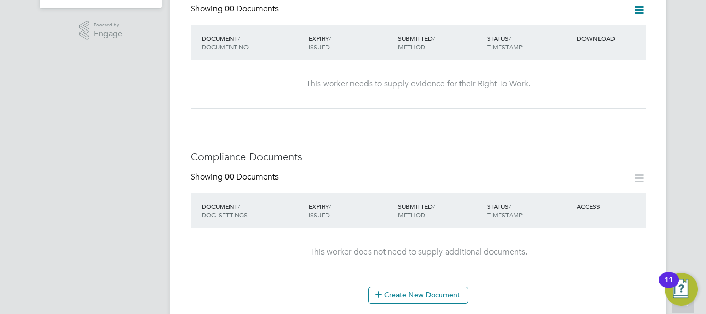
scroll to position [465, 0]
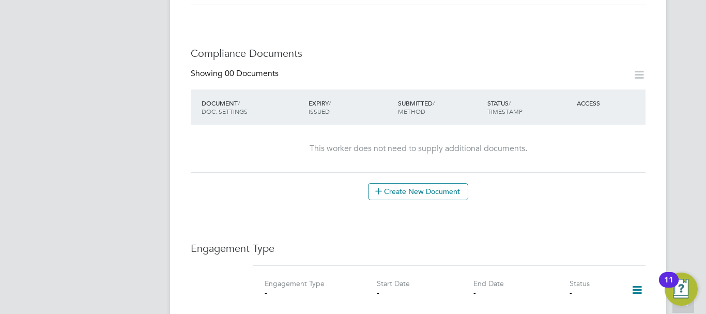
click at [303, 146] on div "This worker does not need to supply additional documents." at bounding box center [418, 149] width 434 height 48
click at [640, 68] on icon at bounding box center [639, 74] width 13 height 13
click at [403, 183] on button "Create New Document" at bounding box center [418, 191] width 100 height 17
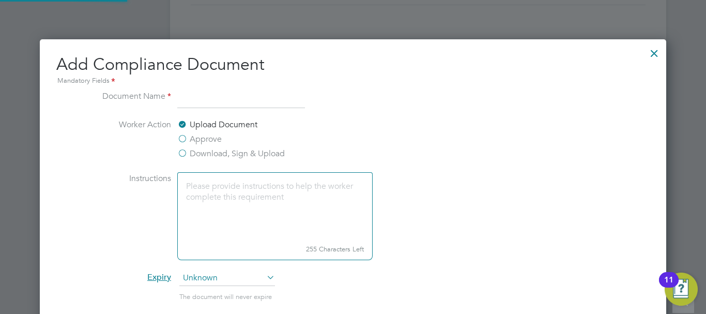
scroll to position [543, 627]
type input "CV"
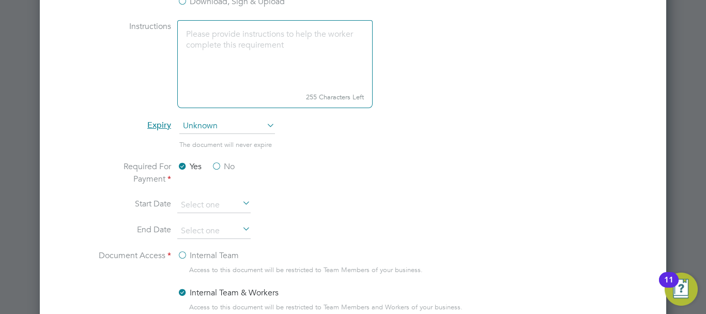
scroll to position [569, 0]
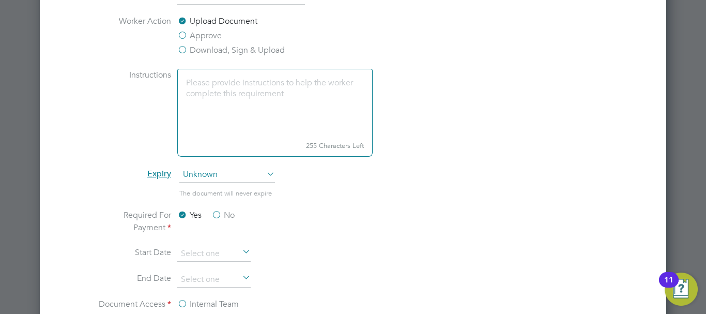
click at [265, 170] on icon at bounding box center [265, 174] width 0 height 14
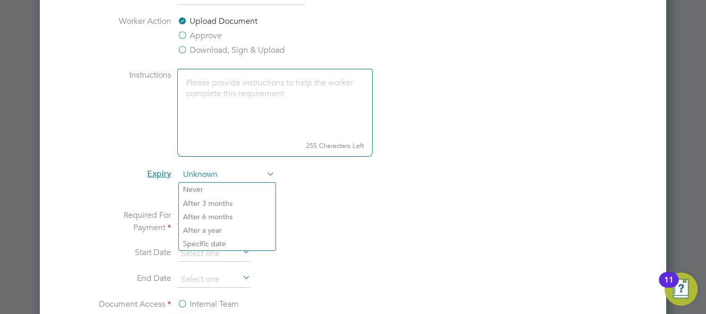
click at [265, 170] on icon at bounding box center [265, 174] width 0 height 14
click at [275, 112] on textarea at bounding box center [274, 103] width 195 height 69
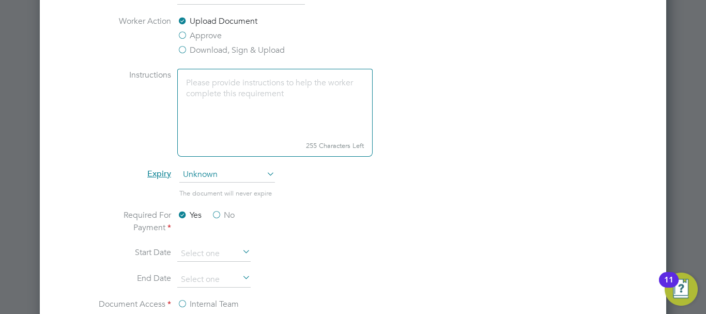
drag, startPoint x: 275, startPoint y: 110, endPoint x: 248, endPoint y: 111, distance: 27.4
click at [248, 111] on textarea at bounding box center [274, 103] width 195 height 69
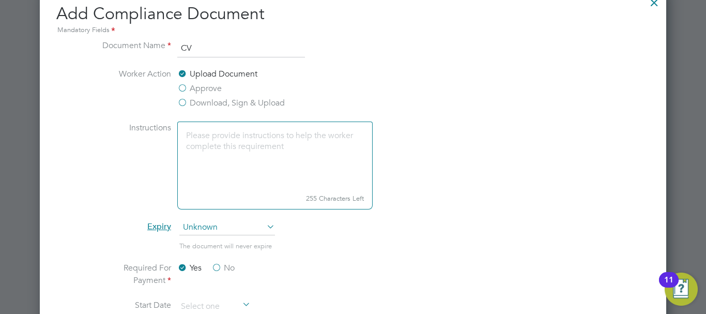
scroll to position [465, 0]
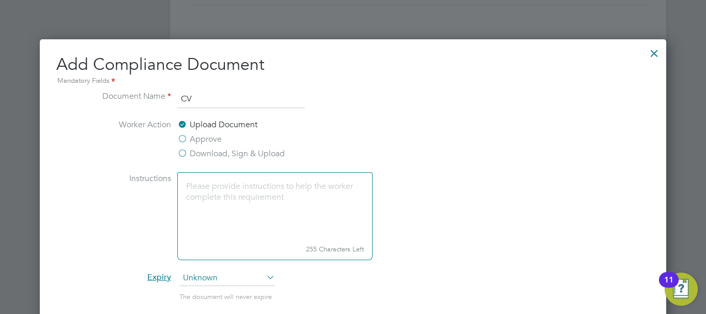
click at [180, 153] on label "Download, Sign & Upload" at bounding box center [231, 153] width 108 height 12
click at [0, 0] on input "Download, Sign & Upload" at bounding box center [0, 0] width 0 height 0
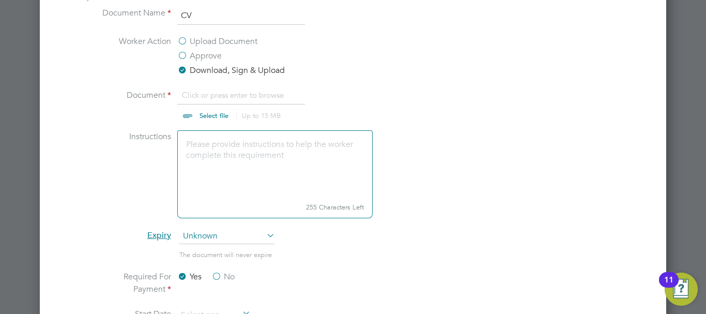
scroll to position [569, 0]
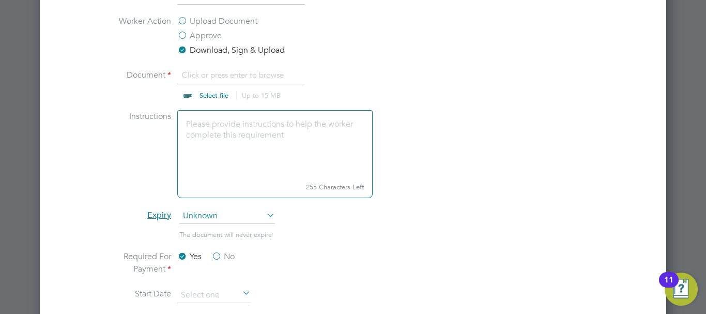
click at [206, 93] on input "file" at bounding box center [224, 84] width 162 height 31
type input "C:\fakepath\Aubrey Johnson - CV.doc"
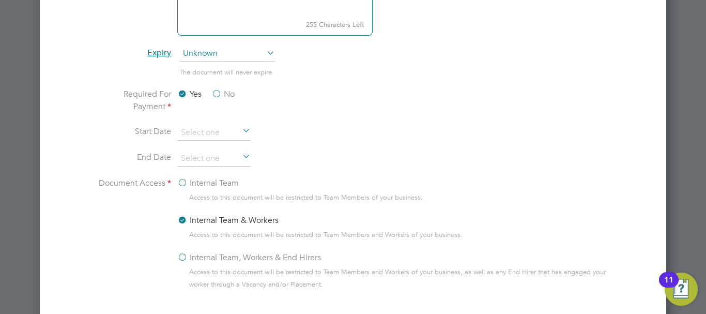
scroll to position [724, 0]
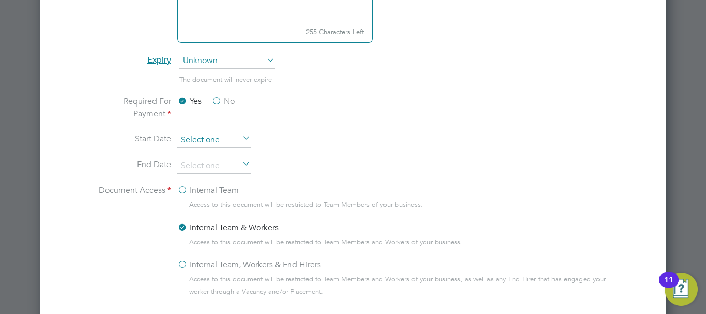
click at [223, 133] on input at bounding box center [213, 140] width 73 height 16
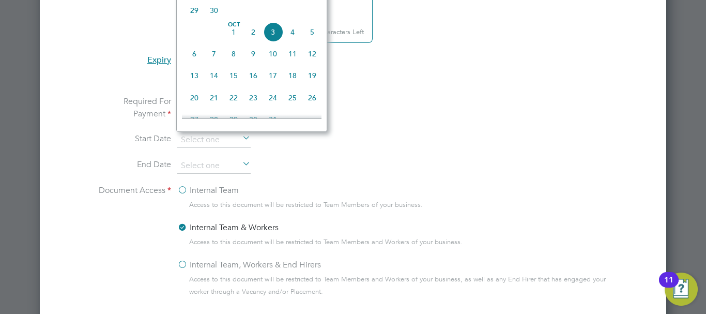
click at [196, 84] on span "13" at bounding box center [195, 76] width 20 height 20
type input "[DATE]"
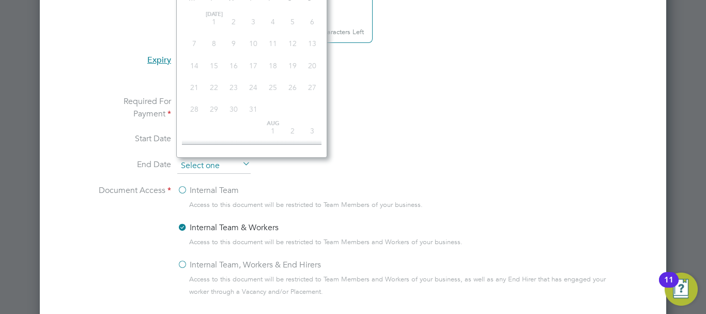
click at [195, 159] on input at bounding box center [213, 166] width 73 height 16
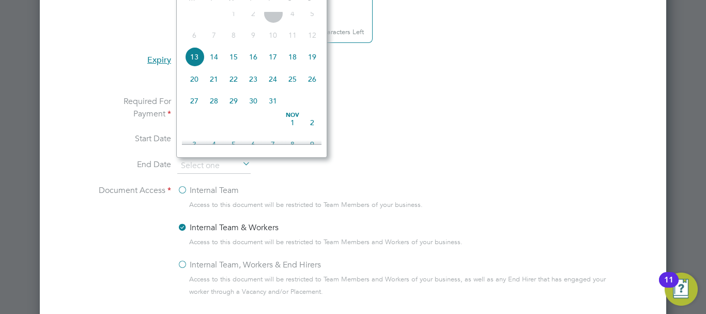
click at [202, 66] on span "13" at bounding box center [195, 57] width 20 height 20
type input "[DATE]"
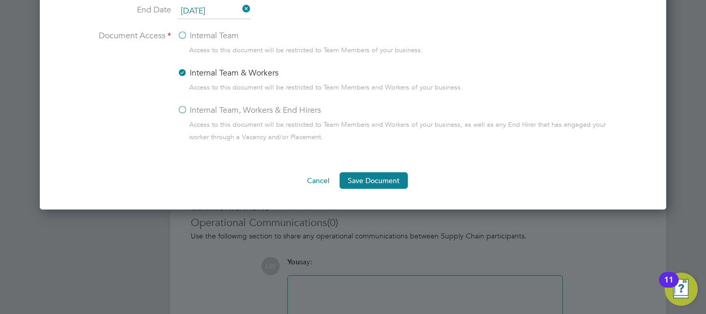
scroll to position [879, 0]
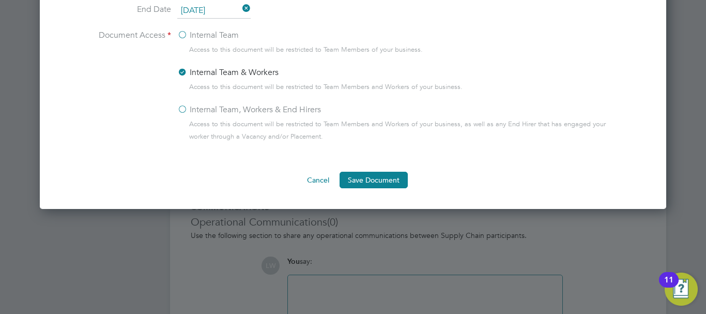
click at [182, 109] on label "Internal Team, Workers & End Hirers" at bounding box center [249, 109] width 144 height 12
click at [0, 0] on input "Internal Team, Workers & End Hirers" at bounding box center [0, 0] width 0 height 0
click at [361, 176] on button "Save Document" at bounding box center [374, 180] width 68 height 17
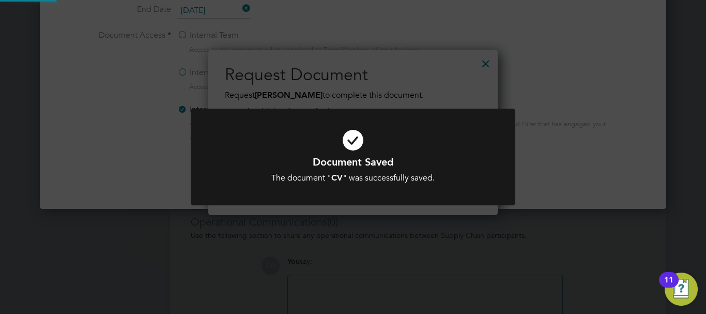
scroll to position [166, 290]
click at [435, 136] on icon at bounding box center [353, 140] width 269 height 40
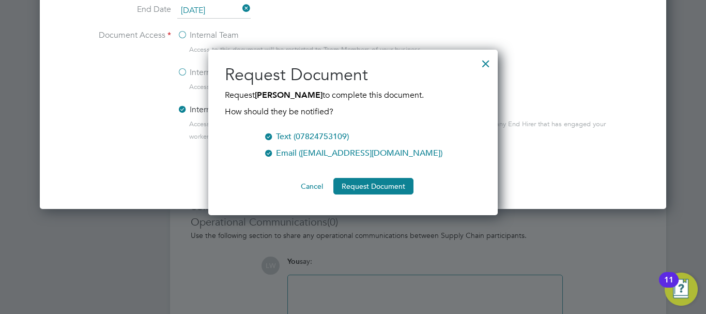
click at [482, 62] on div at bounding box center [486, 61] width 19 height 19
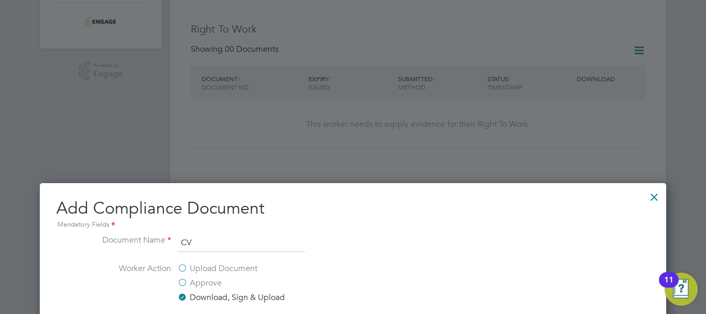
click at [653, 193] on div at bounding box center [654, 194] width 19 height 19
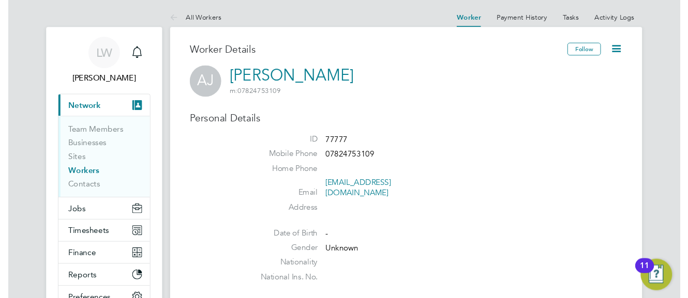
scroll to position [0, 0]
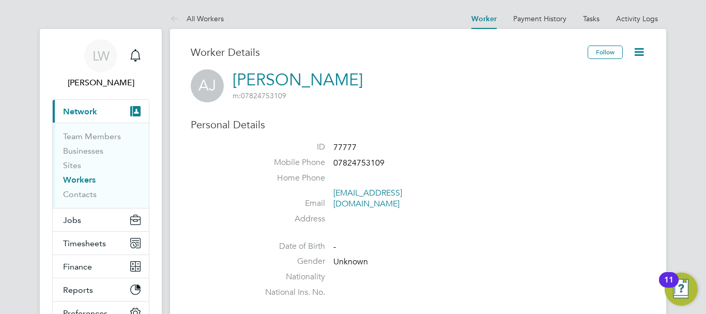
click at [643, 51] on icon at bounding box center [639, 52] width 13 height 13
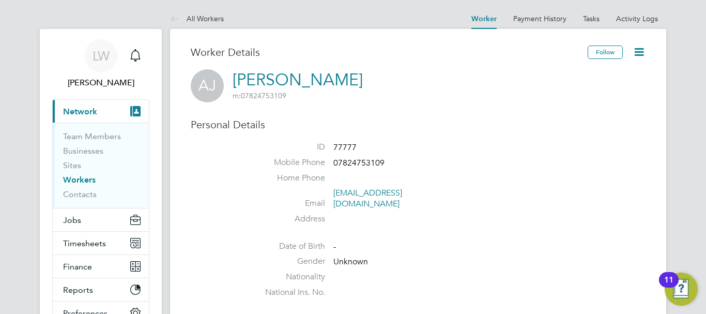
click at [640, 46] on icon at bounding box center [639, 52] width 13 height 13
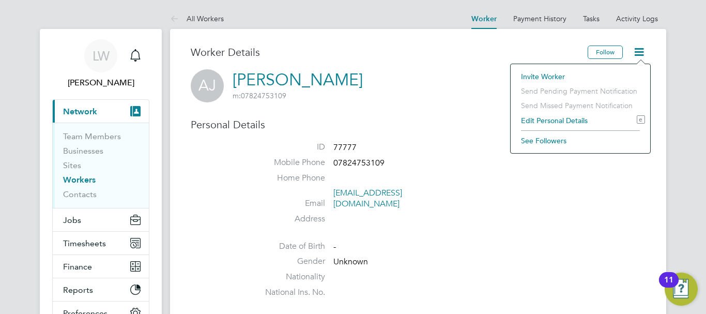
click at [558, 75] on li "Invite Worker" at bounding box center [580, 76] width 129 height 14
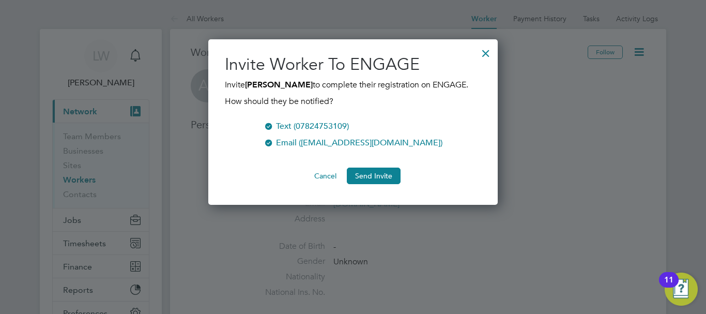
scroll to position [166, 290]
click at [485, 53] on div at bounding box center [486, 50] width 19 height 19
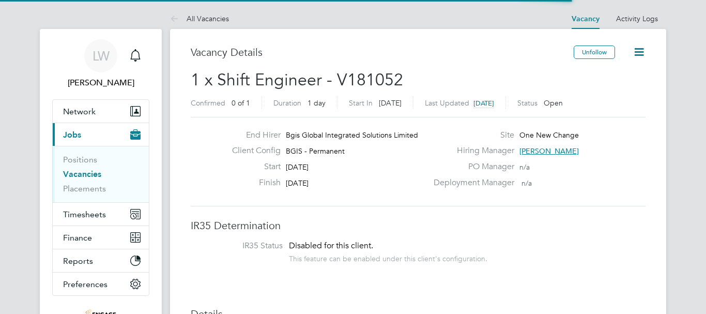
click at [641, 48] on icon at bounding box center [639, 52] width 13 height 13
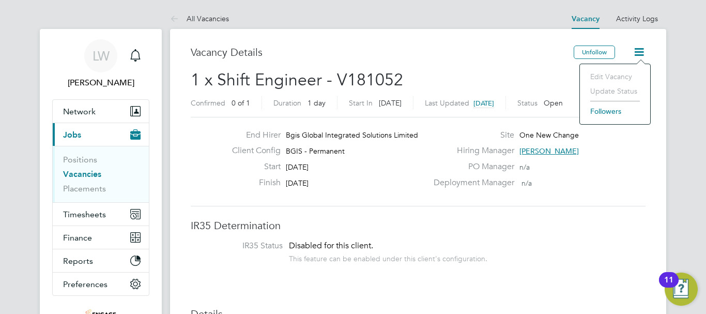
click at [641, 48] on icon at bounding box center [639, 52] width 13 height 13
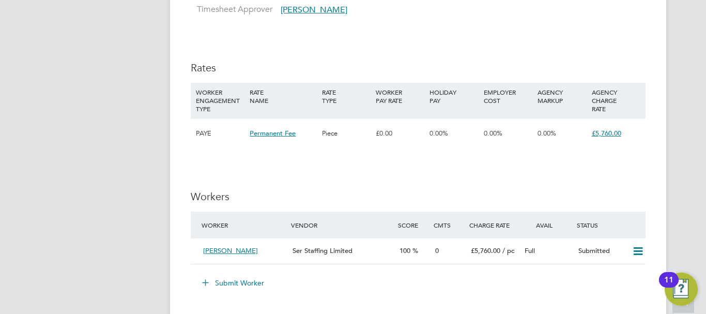
scroll to position [1241, 0]
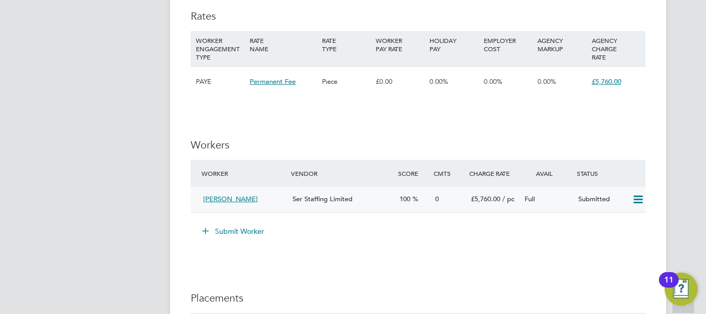
click at [636, 197] on icon at bounding box center [638, 199] width 13 height 8
click at [232, 200] on span "[PERSON_NAME]" at bounding box center [230, 198] width 55 height 9
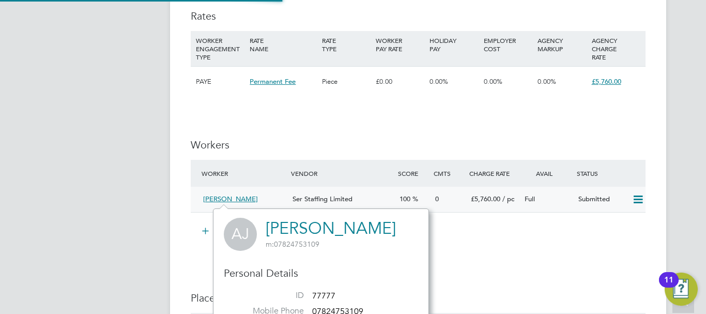
scroll to position [241, 216]
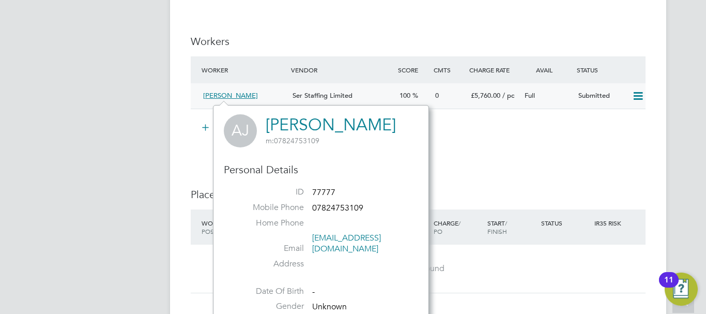
click at [356, 95] on div "Ser Staffing Limited" at bounding box center [342, 95] width 107 height 17
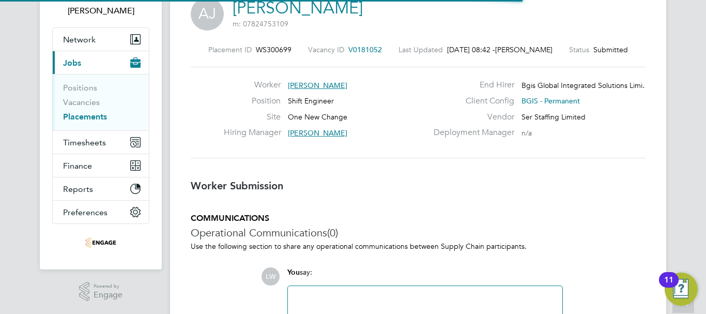
scroll to position [5, 5]
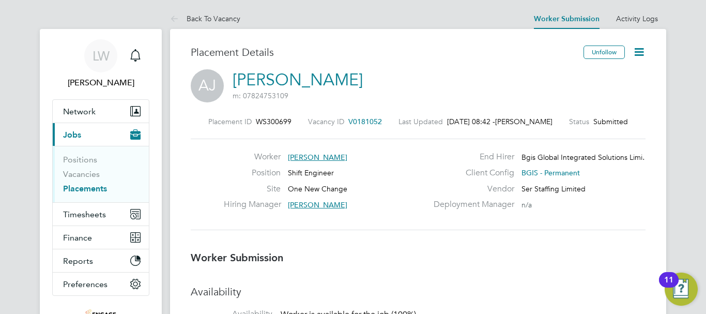
click at [638, 53] on icon at bounding box center [639, 52] width 13 height 13
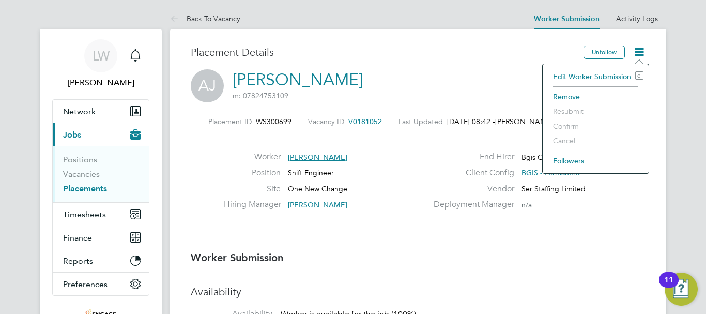
click at [615, 77] on li "Edit Worker Submission e" at bounding box center [596, 76] width 96 height 14
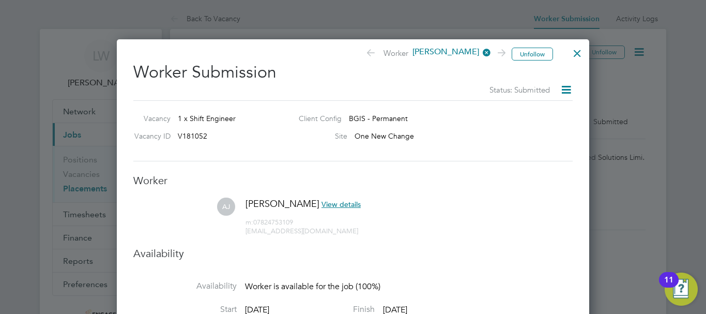
click at [567, 92] on icon at bounding box center [566, 89] width 13 height 13
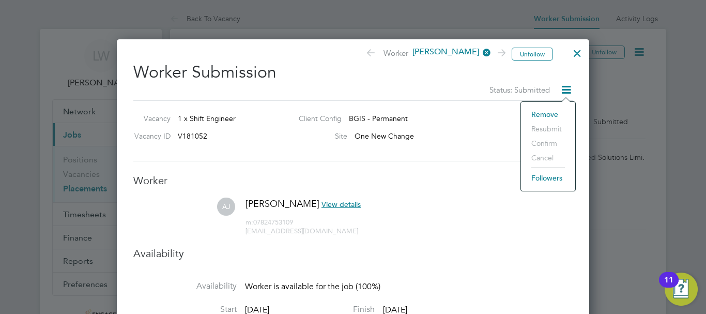
click at [567, 88] on icon at bounding box center [566, 89] width 13 height 13
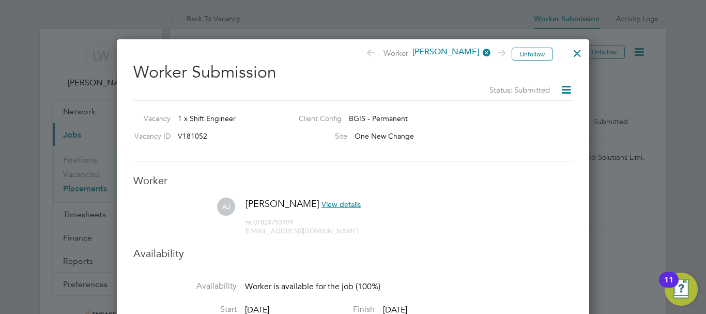
click at [576, 56] on div at bounding box center [577, 50] width 19 height 19
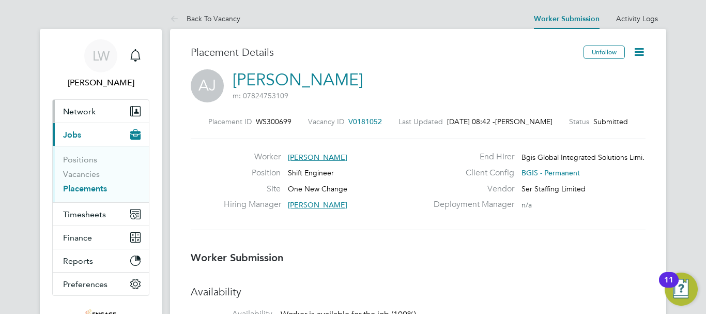
click at [88, 114] on span "Network" at bounding box center [79, 112] width 33 height 10
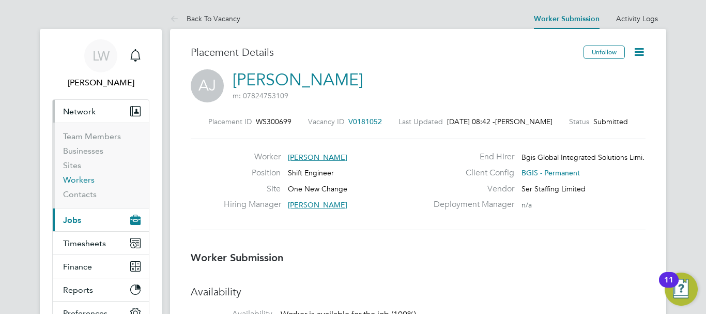
click at [88, 183] on link "Workers" at bounding box center [79, 180] width 32 height 10
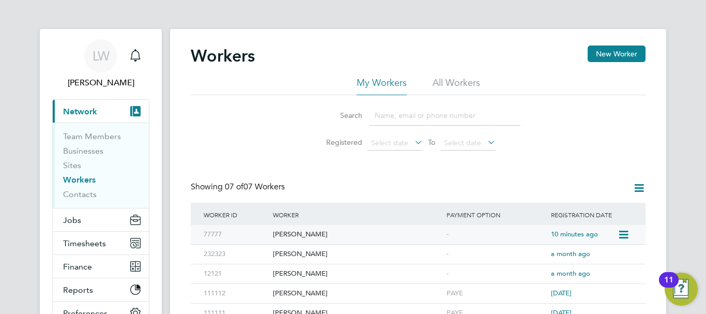
click at [296, 235] on div "[PERSON_NAME]" at bounding box center [357, 234] width 174 height 19
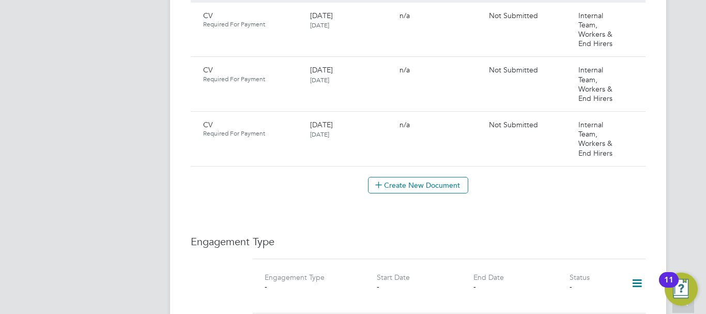
scroll to position [569, 0]
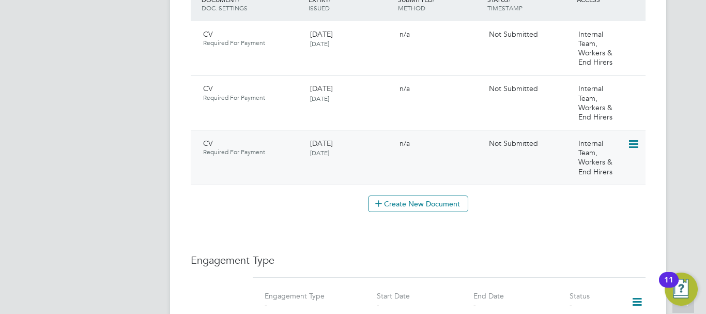
click at [636, 138] on icon at bounding box center [633, 144] width 10 height 12
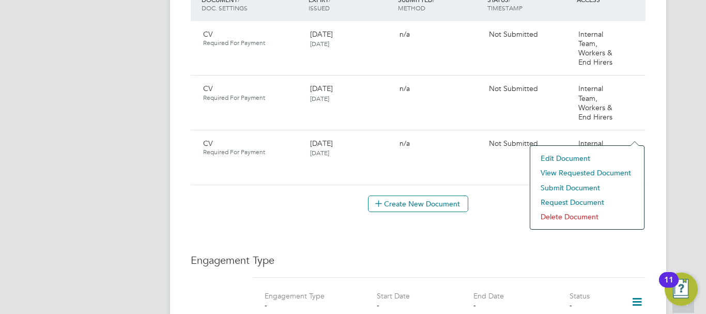
click at [565, 217] on li "Delete Document" at bounding box center [587, 216] width 103 height 14
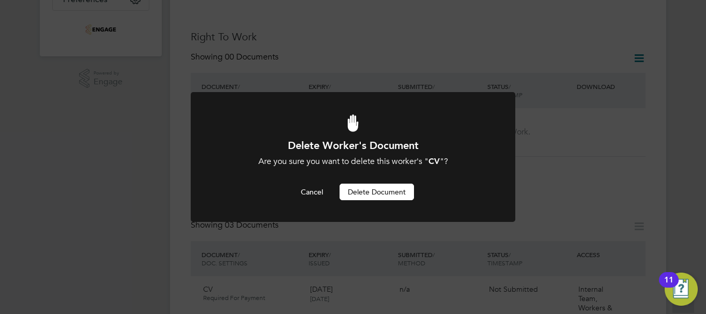
click at [376, 193] on button "Delete Document" at bounding box center [377, 192] width 74 height 17
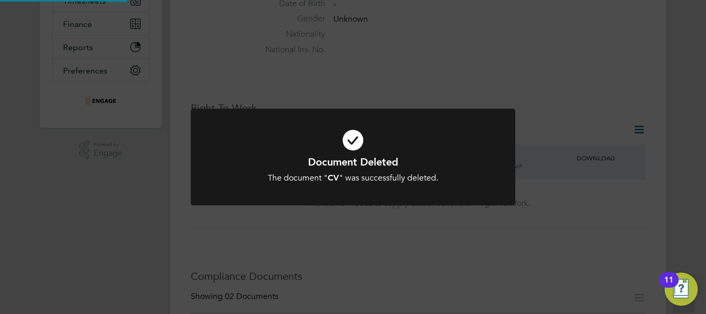
scroll to position [159, 0]
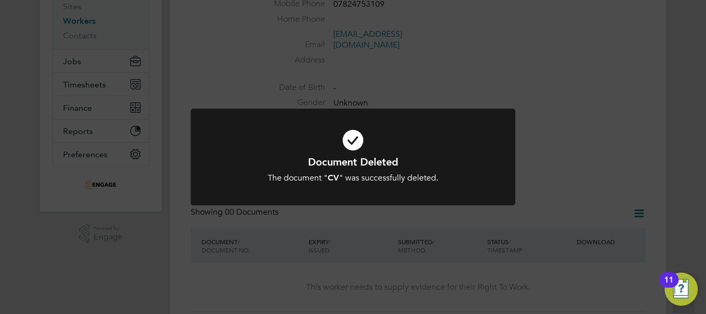
click at [478, 116] on div at bounding box center [353, 157] width 325 height 97
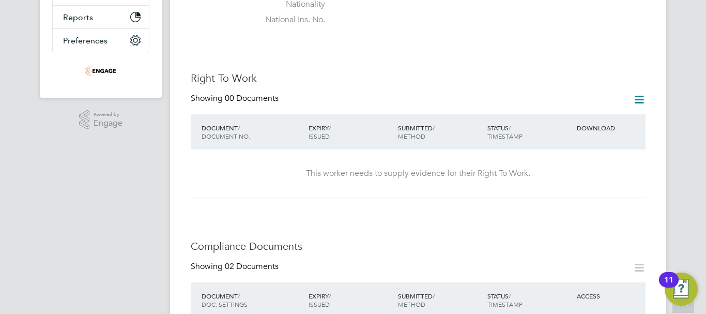
scroll to position [469, 0]
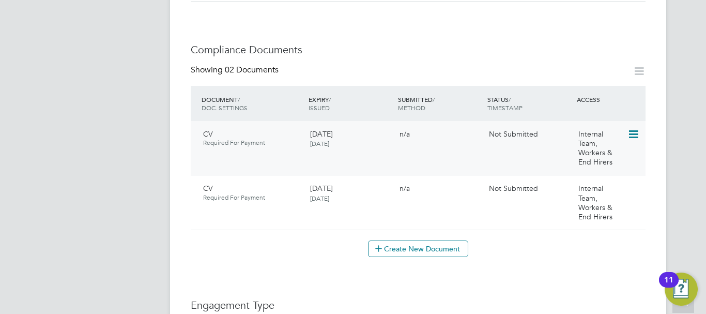
click at [632, 128] on icon at bounding box center [633, 134] width 10 height 12
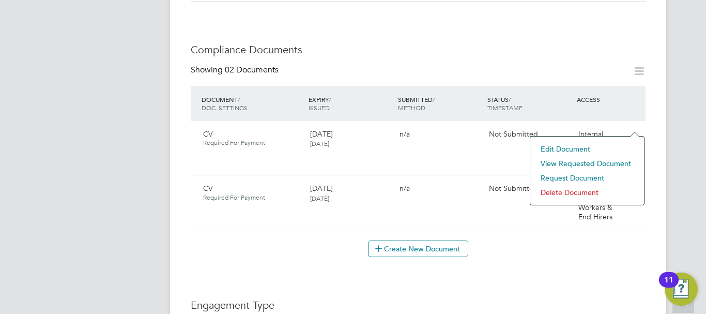
click at [570, 192] on li "Delete Document" at bounding box center [587, 192] width 103 height 14
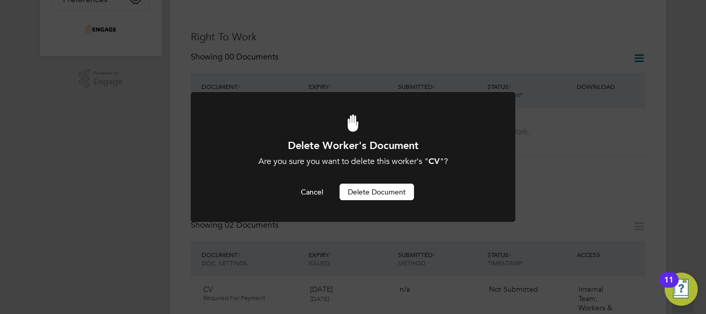
click at [374, 193] on button "Delete Document" at bounding box center [377, 192] width 74 height 17
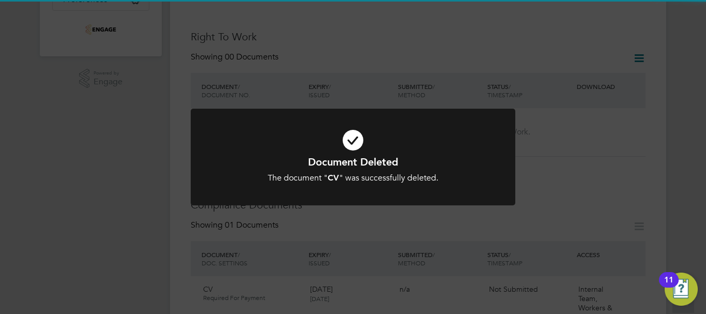
click at [576, 152] on div "Document Deleted The document " CV " was successfully deleted. Cancel Okay" at bounding box center [353, 157] width 706 height 314
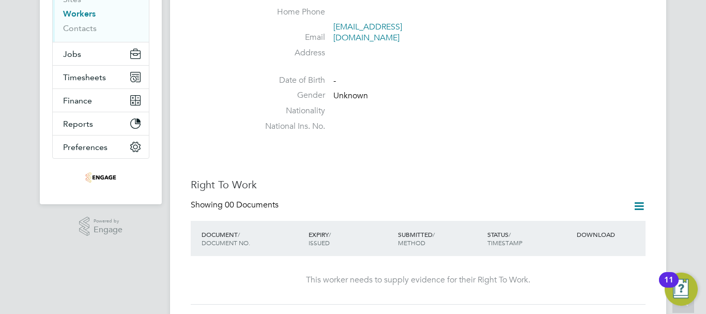
scroll to position [210, 0]
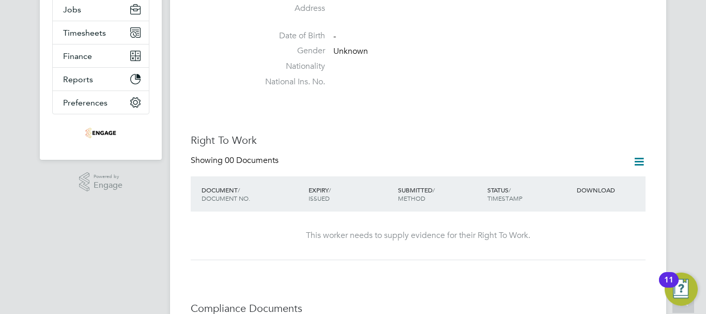
click at [638, 165] on div "Showing 00 Documents" at bounding box center [418, 165] width 455 height 21
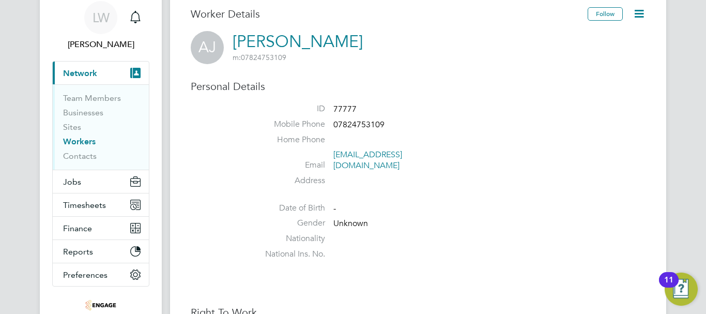
scroll to position [207, 0]
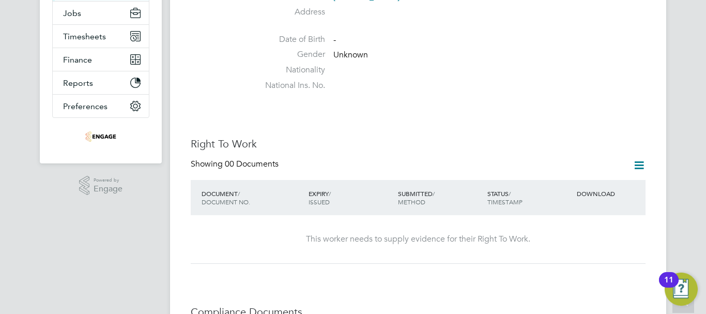
click at [642, 159] on icon at bounding box center [639, 165] width 13 height 13
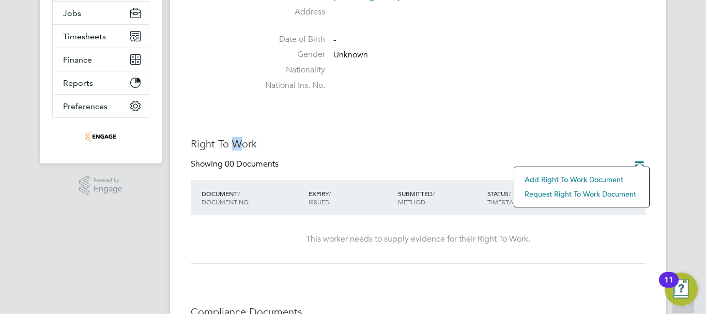
drag, startPoint x: 237, startPoint y: 138, endPoint x: 238, endPoint y: 132, distance: 5.8
click at [240, 137] on h3 "Right To Work" at bounding box center [418, 143] width 455 height 13
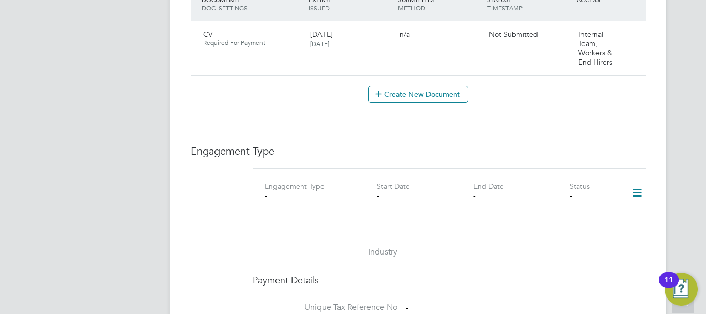
scroll to position [465, 0]
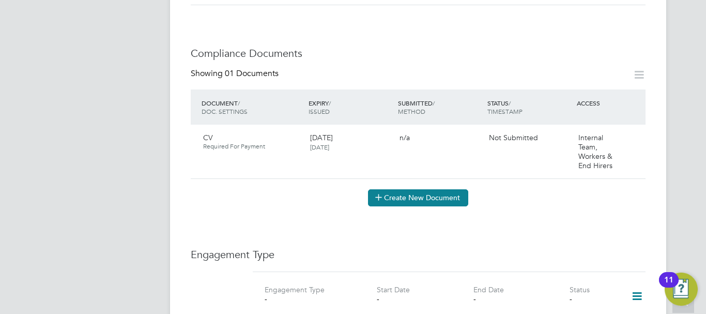
click at [426, 192] on button "Create New Document" at bounding box center [418, 197] width 100 height 17
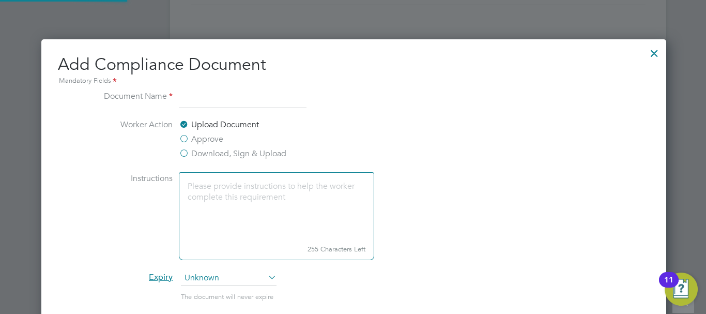
scroll to position [543, 627]
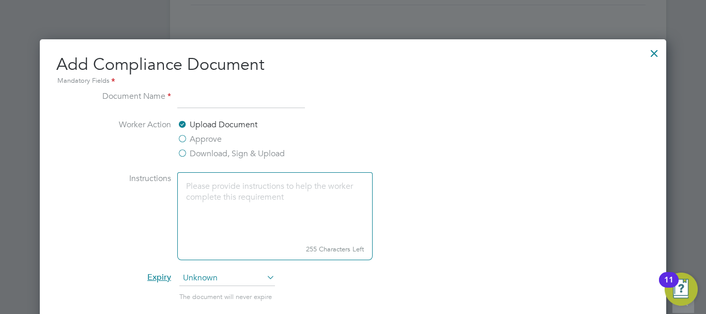
click at [182, 153] on label "Download, Sign & Upload" at bounding box center [231, 153] width 108 height 12
click at [0, 0] on input "Download, Sign & Upload" at bounding box center [0, 0] width 0 height 0
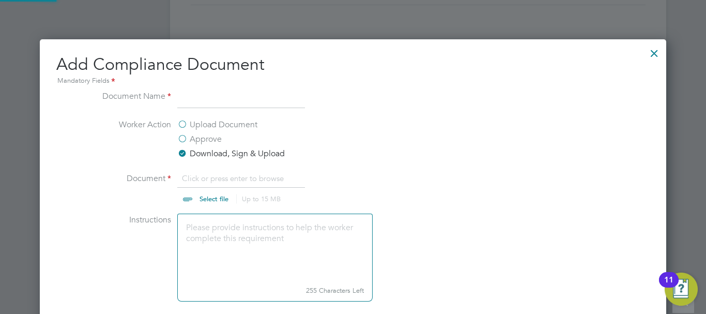
scroll to position [16, 128]
click at [210, 96] on input at bounding box center [241, 99] width 128 height 19
type input "Test Score"
click at [217, 199] on input "file" at bounding box center [224, 187] width 162 height 31
type input "C:\fakepath\Aubrey.zip"
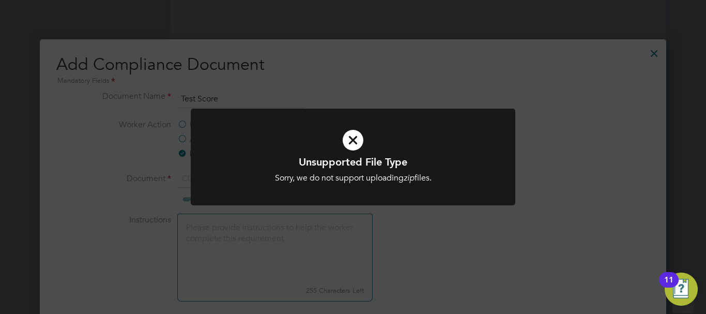
click at [394, 146] on icon at bounding box center [353, 140] width 269 height 40
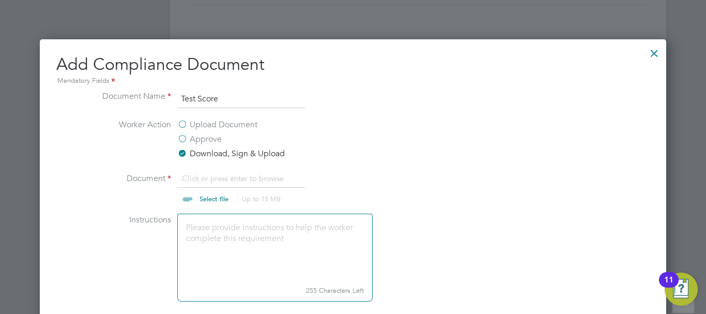
click at [207, 193] on input "file" at bounding box center [224, 187] width 162 height 31
type input "C:\fakepath\Aubrey - test score.docx"
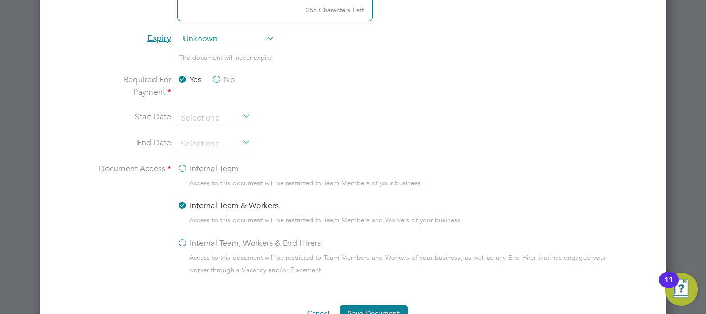
scroll to position [827, 0]
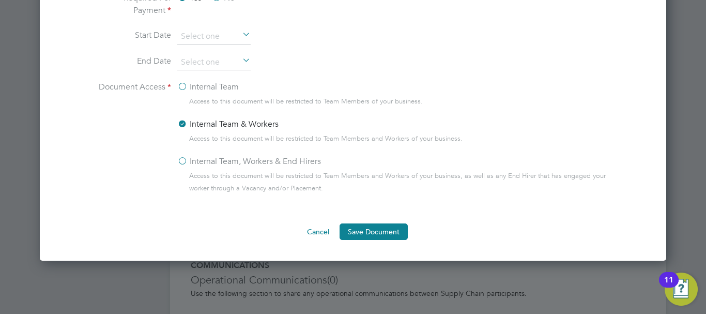
click at [184, 163] on label "Internal Team, Workers & End Hirers" at bounding box center [249, 161] width 144 height 12
click at [0, 0] on input "Internal Team, Workers & End Hirers" at bounding box center [0, 0] width 0 height 0
click at [364, 236] on button "Save Document" at bounding box center [374, 231] width 68 height 17
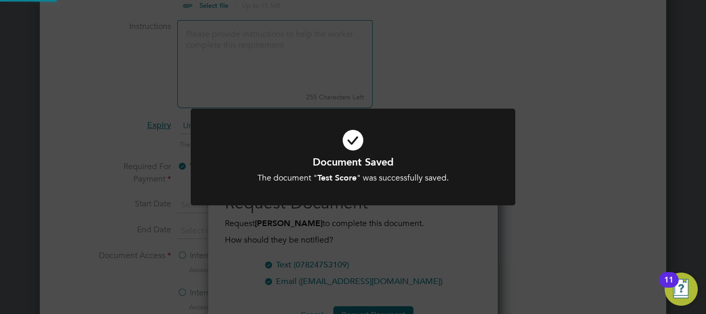
scroll to position [621, 0]
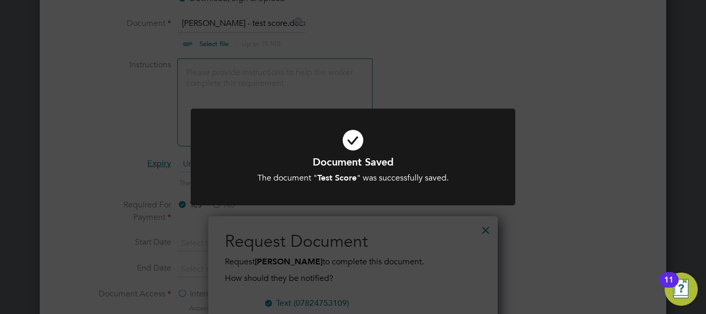
click at [576, 155] on div "Document Saved The document " Test Score " was successfully saved. Cancel Okay" at bounding box center [353, 157] width 706 height 314
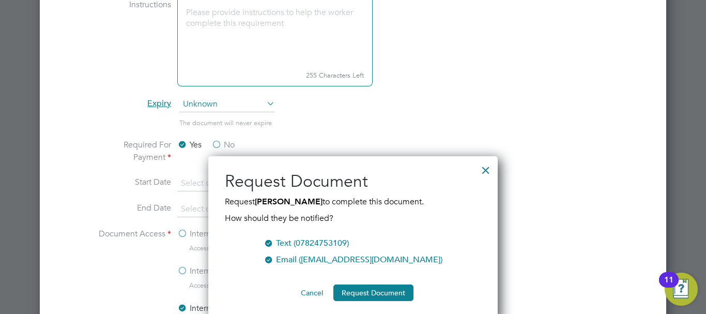
scroll to position [776, 0]
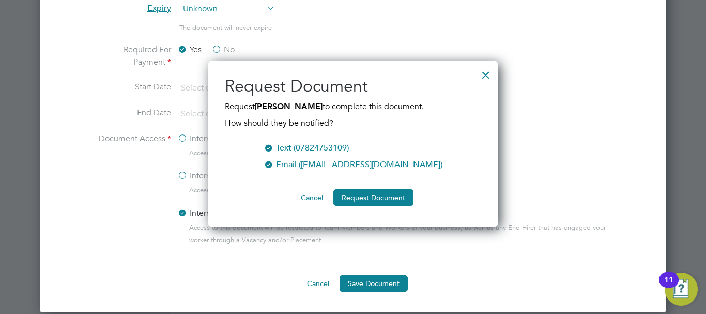
click at [274, 145] on div at bounding box center [269, 147] width 10 height 10
click at [274, 161] on div at bounding box center [269, 163] width 10 height 10
click at [491, 75] on div at bounding box center [486, 72] width 19 height 19
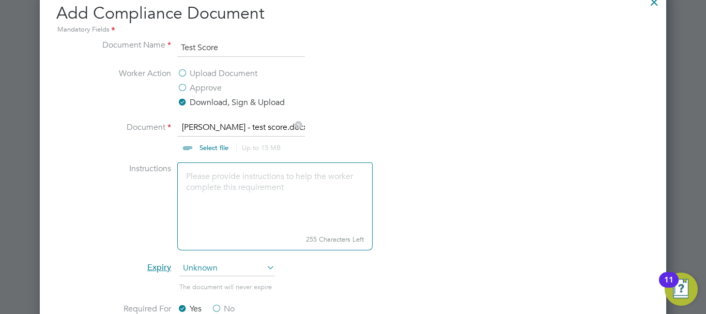
scroll to position [403, 0]
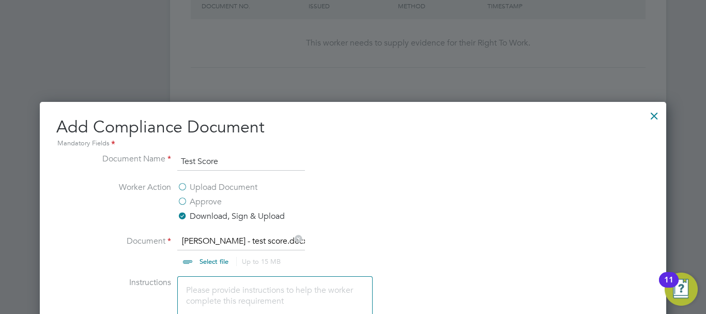
click at [655, 119] on div at bounding box center [654, 113] width 19 height 19
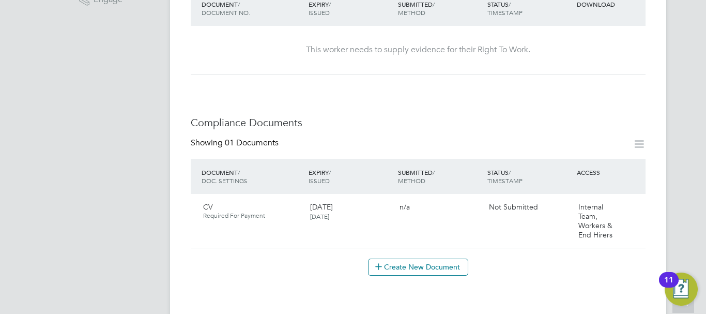
scroll to position [259, 0]
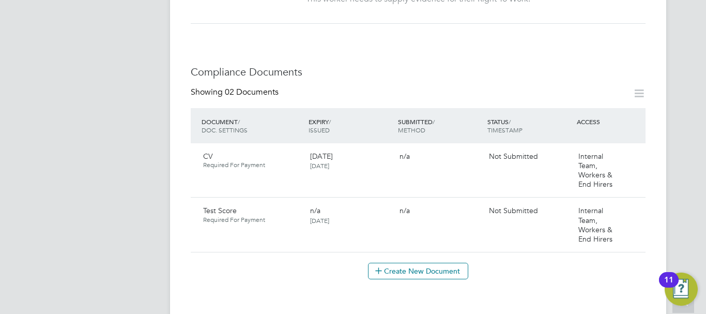
scroll to position [465, 0]
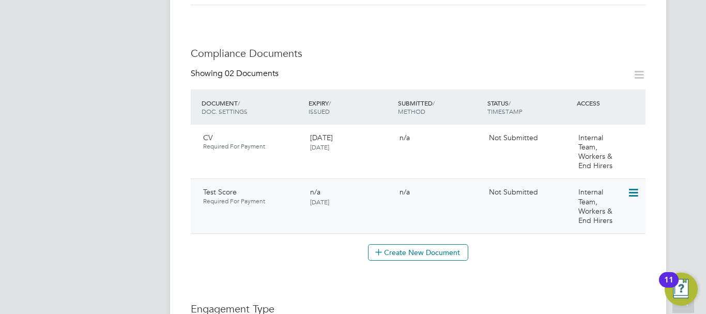
click at [356, 198] on div "n/a [DATE]" at bounding box center [350, 196] width 89 height 27
click at [415, 244] on button "Create New Document" at bounding box center [418, 252] width 100 height 17
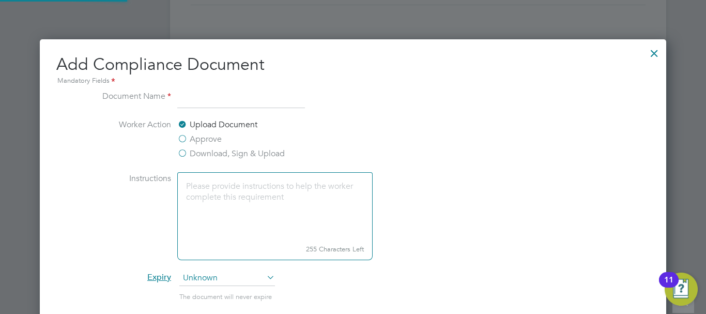
scroll to position [543, 627]
click at [183, 153] on label "Download, Sign & Upload" at bounding box center [231, 153] width 108 height 12
click at [0, 0] on input "Download, Sign & Upload" at bounding box center [0, 0] width 0 height 0
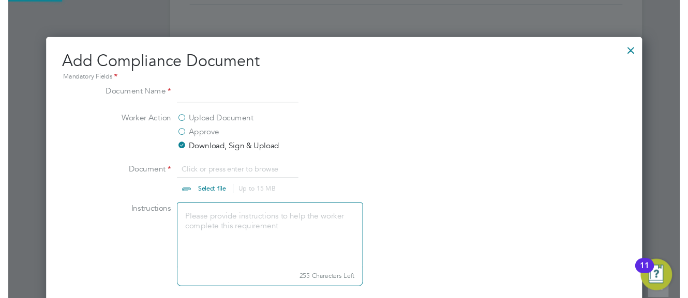
scroll to position [16, 128]
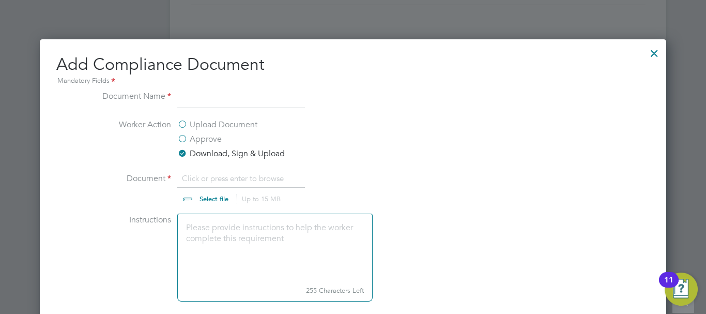
click at [213, 201] on input "file" at bounding box center [224, 187] width 162 height 31
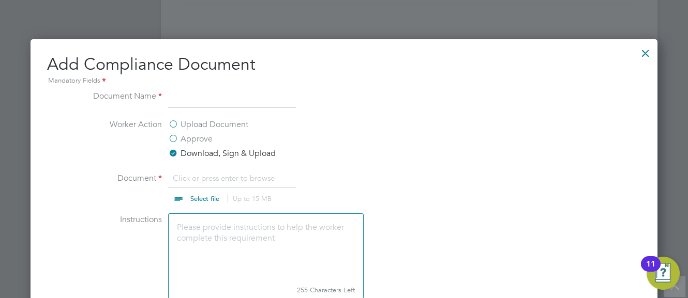
click at [686, 159] on div at bounding box center [344, 149] width 688 height 298
click at [647, 52] on div at bounding box center [645, 50] width 19 height 19
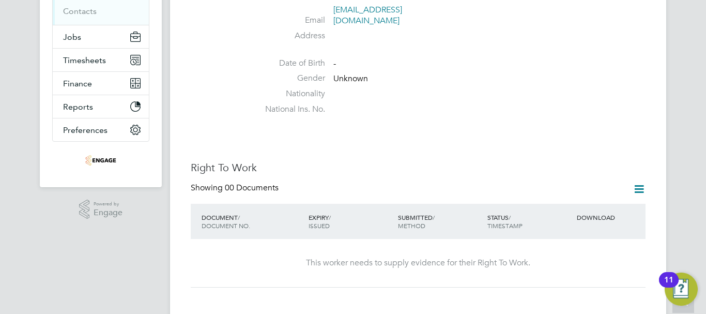
scroll to position [52, 0]
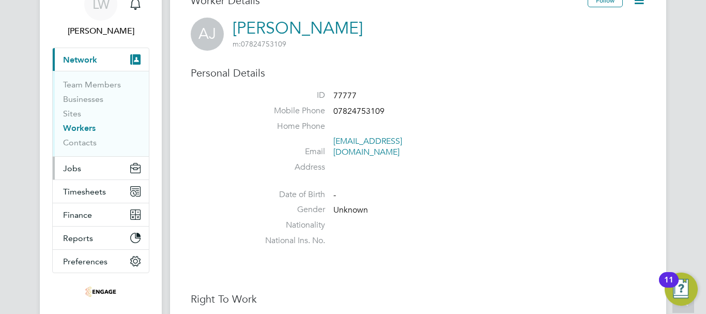
click at [91, 168] on button "Jobs" at bounding box center [101, 168] width 96 height 23
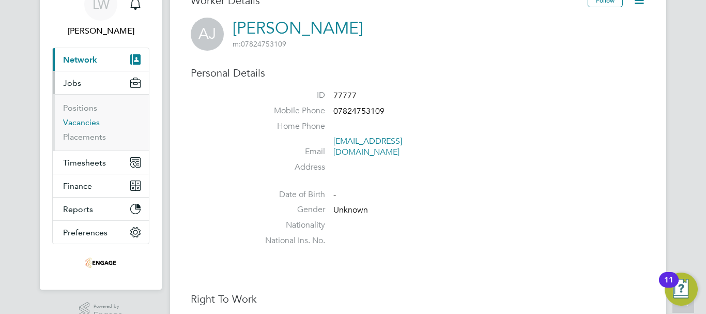
click at [83, 126] on link "Vacancies" at bounding box center [81, 122] width 37 height 10
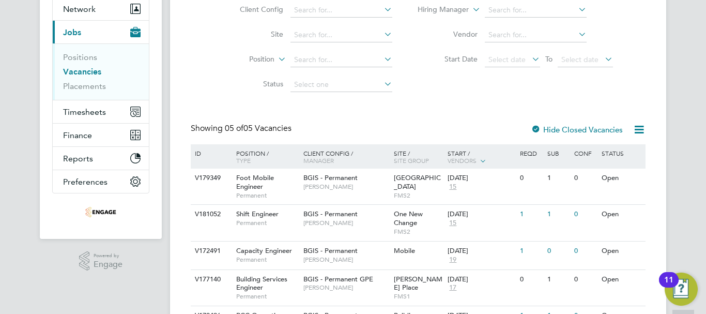
scroll to position [103, 0]
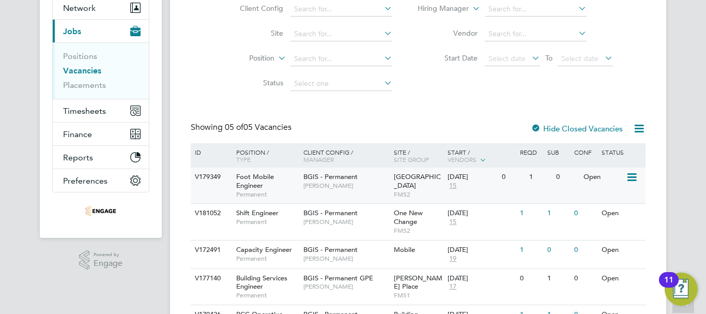
click at [283, 202] on div "Foot Mobile Engineer Permanent" at bounding box center [265, 186] width 72 height 36
click at [336, 179] on span "BGIS - Permanent" at bounding box center [331, 176] width 54 height 9
click at [328, 215] on span "BGIS - Permanent" at bounding box center [331, 212] width 54 height 9
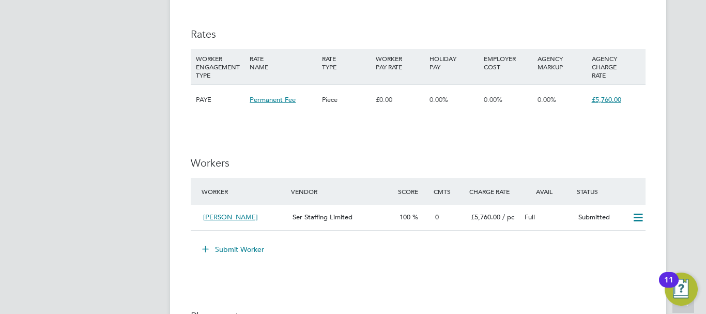
scroll to position [1333, 0]
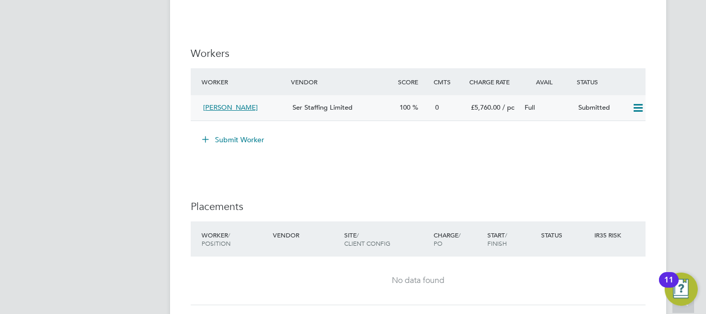
click at [244, 107] on span "[PERSON_NAME]" at bounding box center [230, 107] width 55 height 9
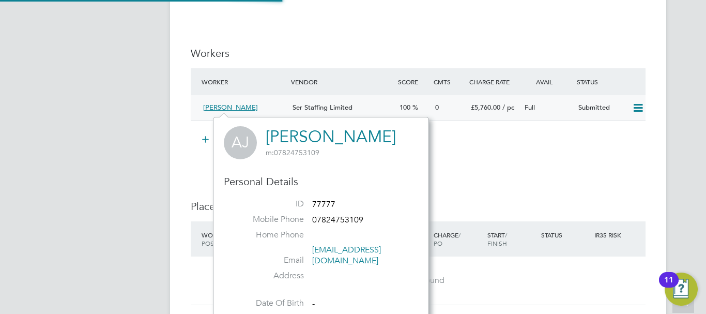
scroll to position [241, 216]
click at [250, 108] on span "[PERSON_NAME]" at bounding box center [230, 107] width 55 height 9
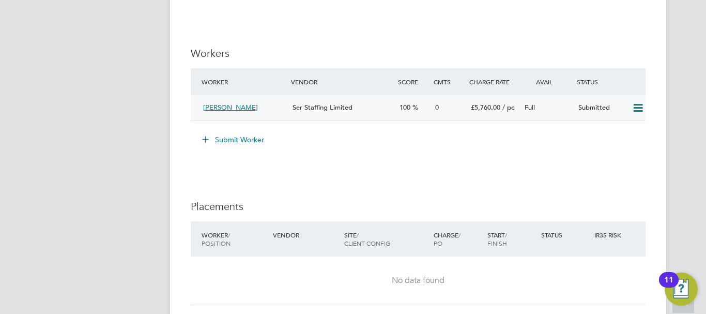
click at [328, 104] on span "Ser Staffing Limited" at bounding box center [323, 107] width 60 height 9
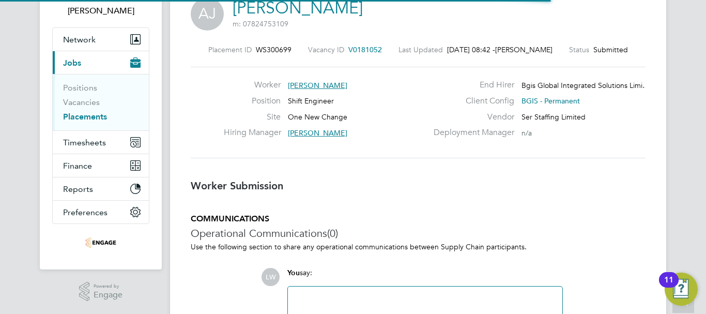
scroll to position [5, 5]
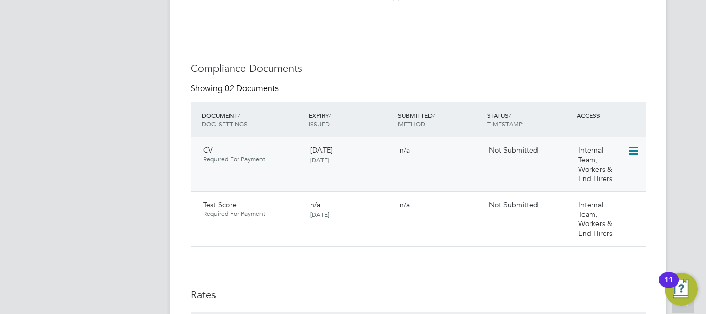
click at [638, 152] on icon at bounding box center [633, 151] width 10 height 12
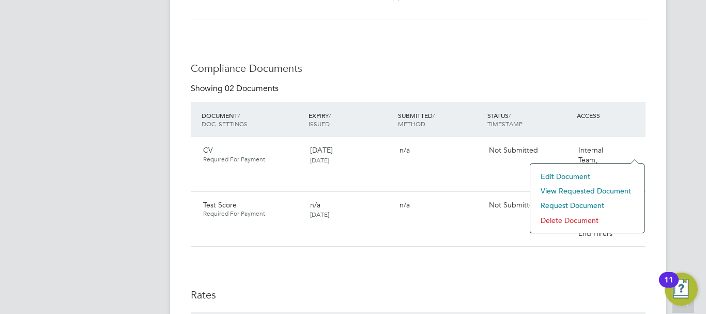
click at [573, 187] on li "View Requested Document" at bounding box center [587, 191] width 103 height 14
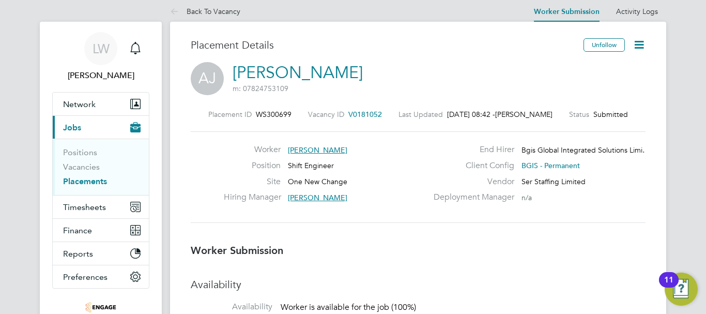
scroll to position [0, 0]
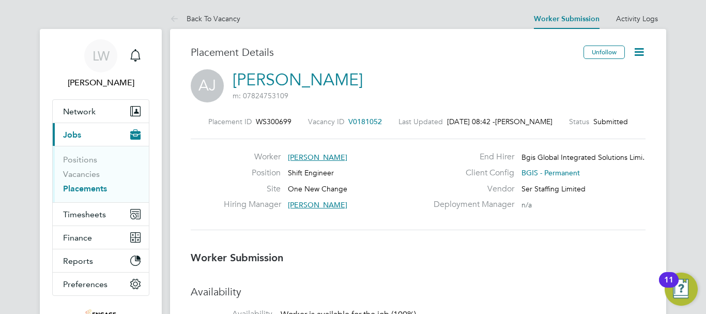
click at [87, 168] on li "Positions" at bounding box center [102, 162] width 78 height 14
click at [87, 172] on link "Vacancies" at bounding box center [81, 174] width 37 height 10
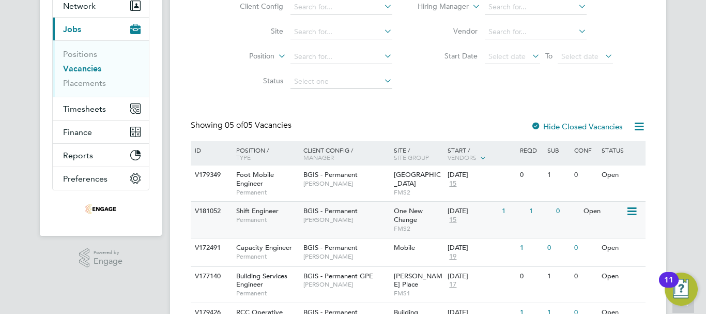
scroll to position [124, 0]
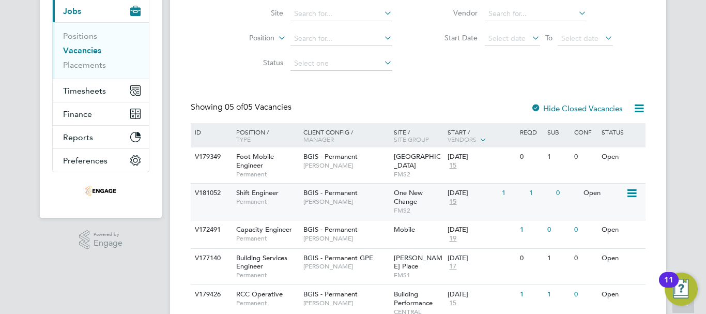
click at [311, 213] on div "V181052 Shift Engineer Permanent BGIS - Permanent Craig Grote One New Change FM…" at bounding box center [418, 201] width 455 height 36
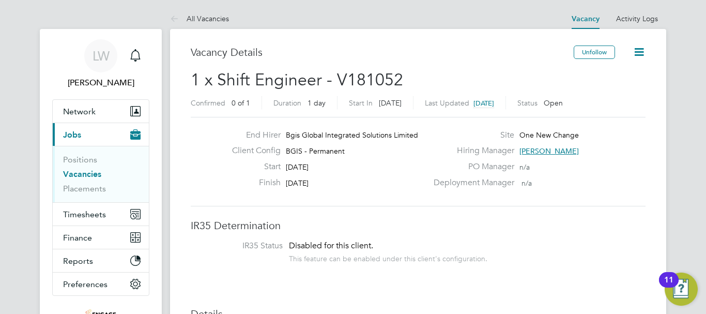
click at [541, 154] on span "[PERSON_NAME]" at bounding box center [549, 150] width 59 height 9
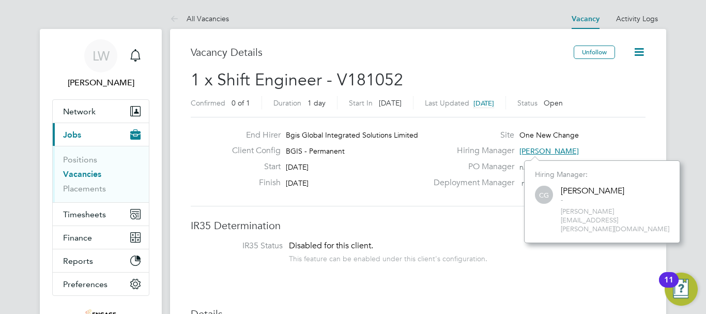
scroll to position [65, 156]
click at [532, 147] on span "[PERSON_NAME]" at bounding box center [549, 150] width 59 height 9
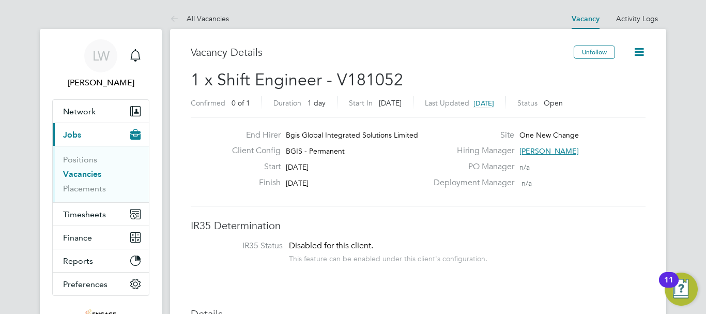
click at [534, 150] on span "[PERSON_NAME]" at bounding box center [549, 150] width 59 height 9
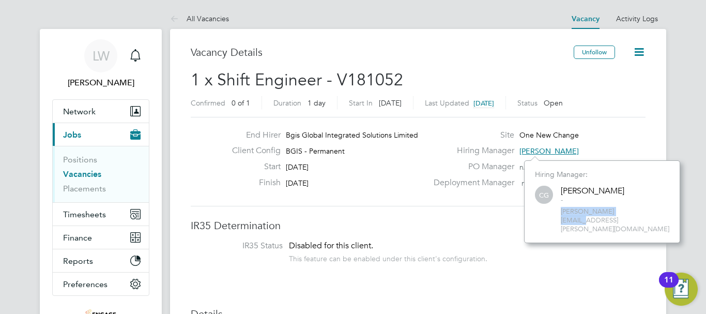
drag, startPoint x: 628, startPoint y: 211, endPoint x: 562, endPoint y: 212, distance: 66.2
click at [558, 214] on div "CG Craig Grote - [EMAIL_ADDRESS][PERSON_NAME][DOMAIN_NAME]" at bounding box center [602, 209] width 134 height 50
drag, startPoint x: 568, startPoint y: 210, endPoint x: 459, endPoint y: 239, distance: 112.8
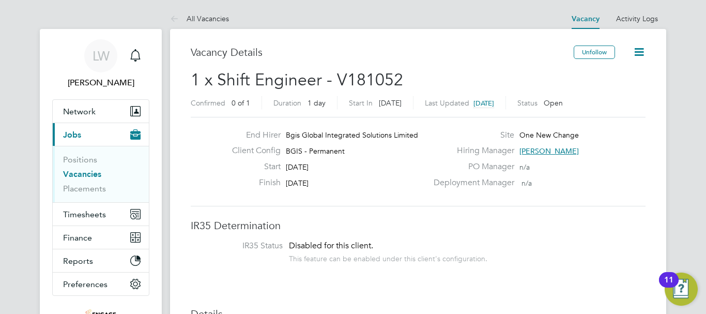
click at [533, 151] on span "[PERSON_NAME]" at bounding box center [549, 150] width 59 height 9
